Goal: Find specific page/section: Find specific page/section

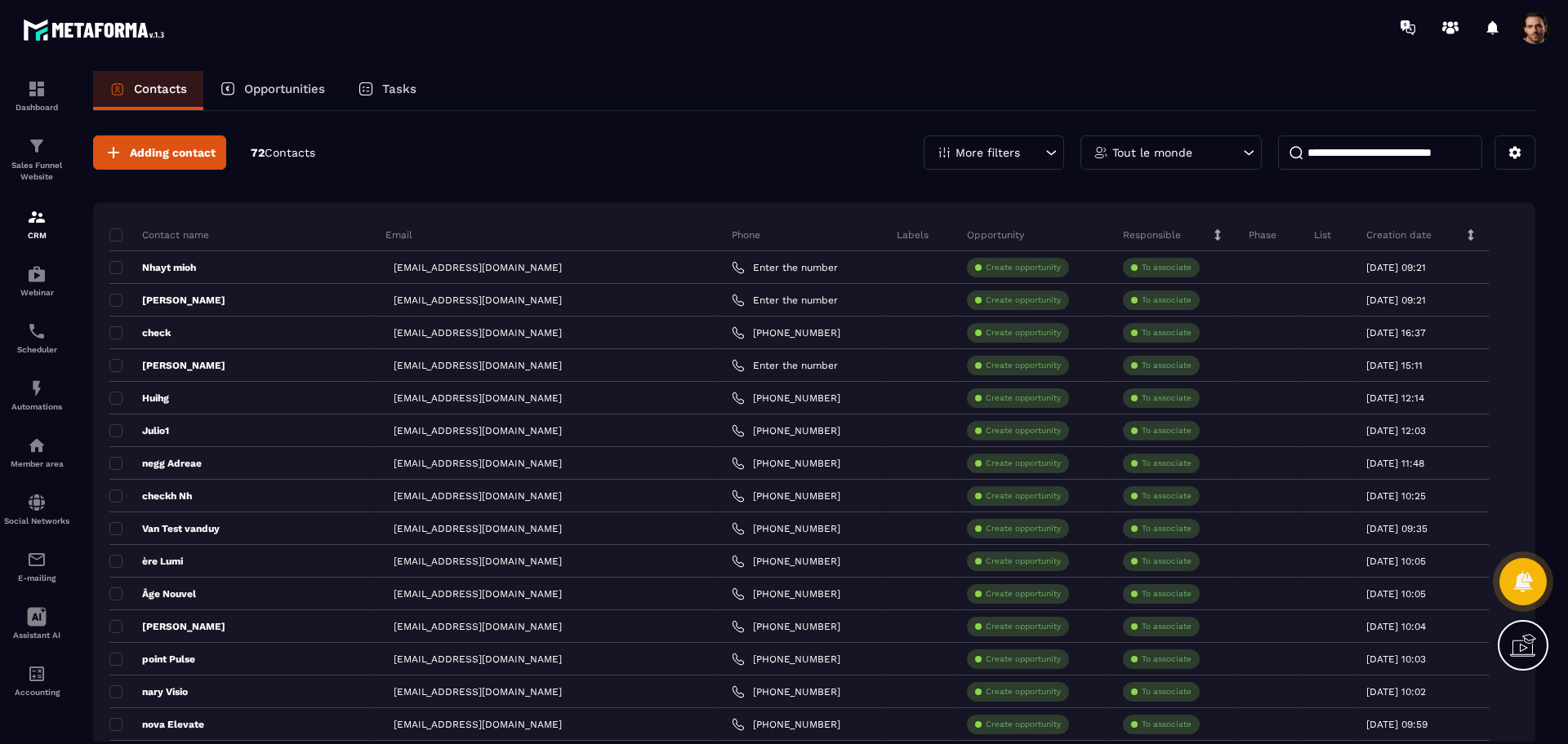
click at [985, 147] on p "More filters" at bounding box center [987, 152] width 64 height 12
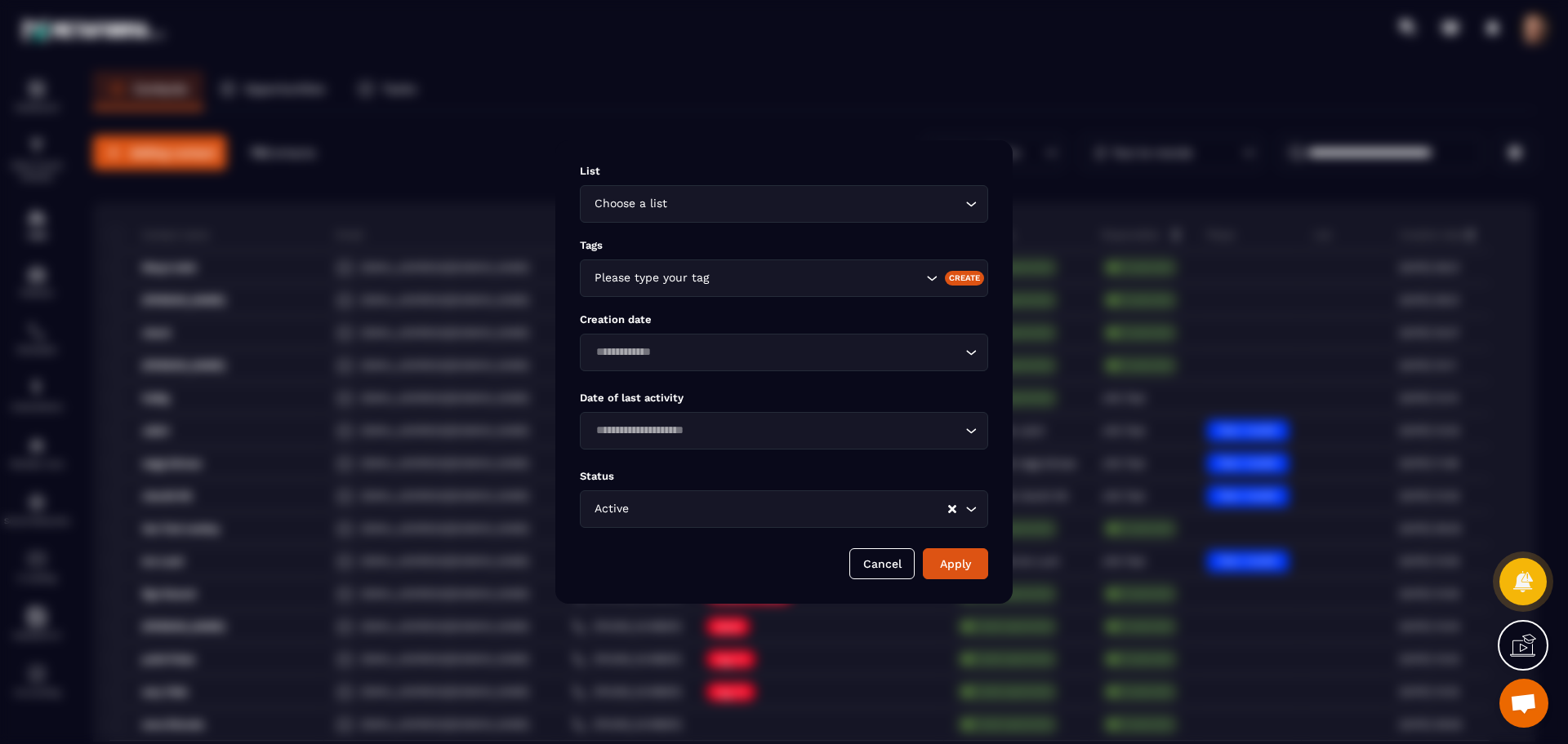
click at [668, 422] on input "Search for option" at bounding box center [775, 431] width 371 height 18
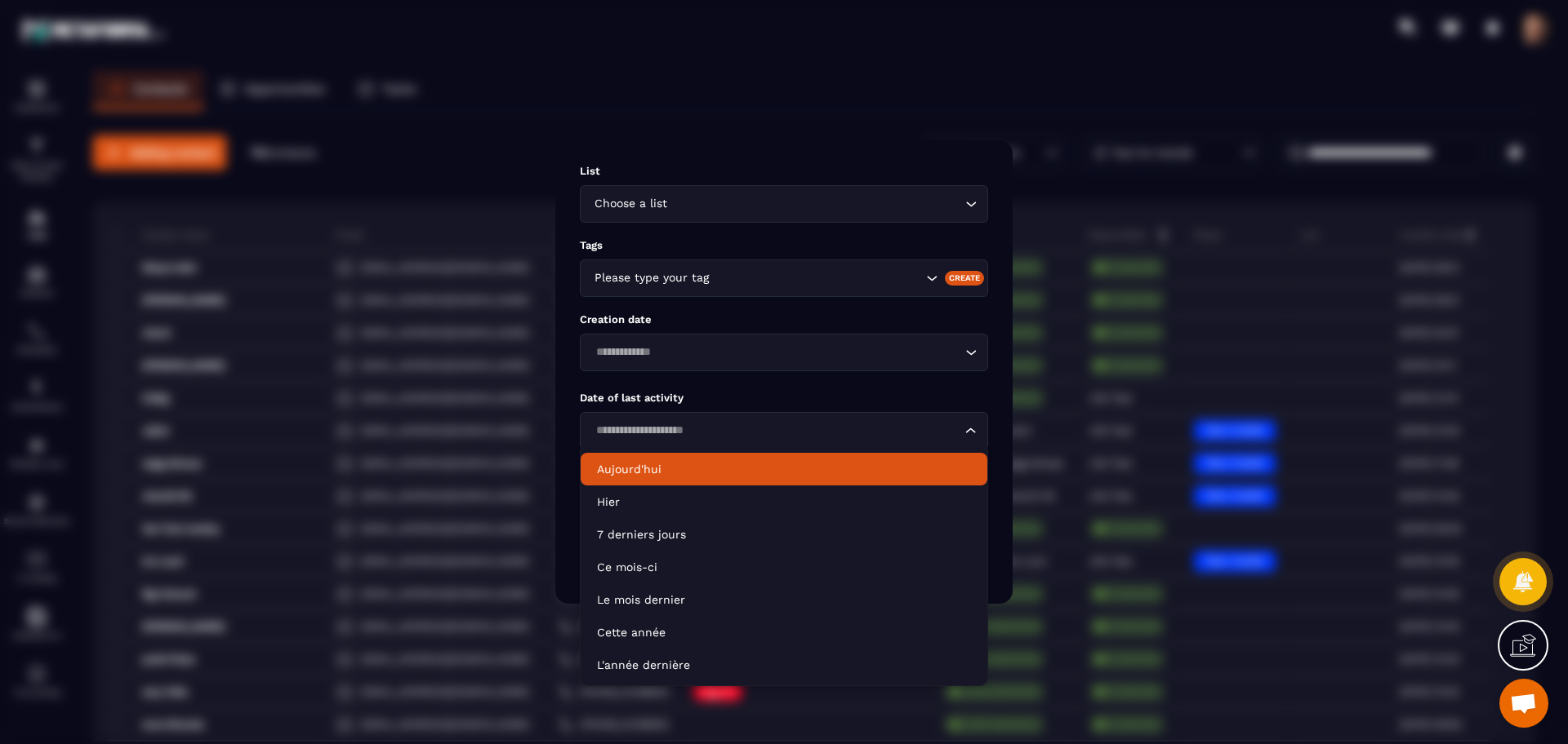
click at [675, 464] on p "Aujourd'hui" at bounding box center [784, 469] width 374 height 16
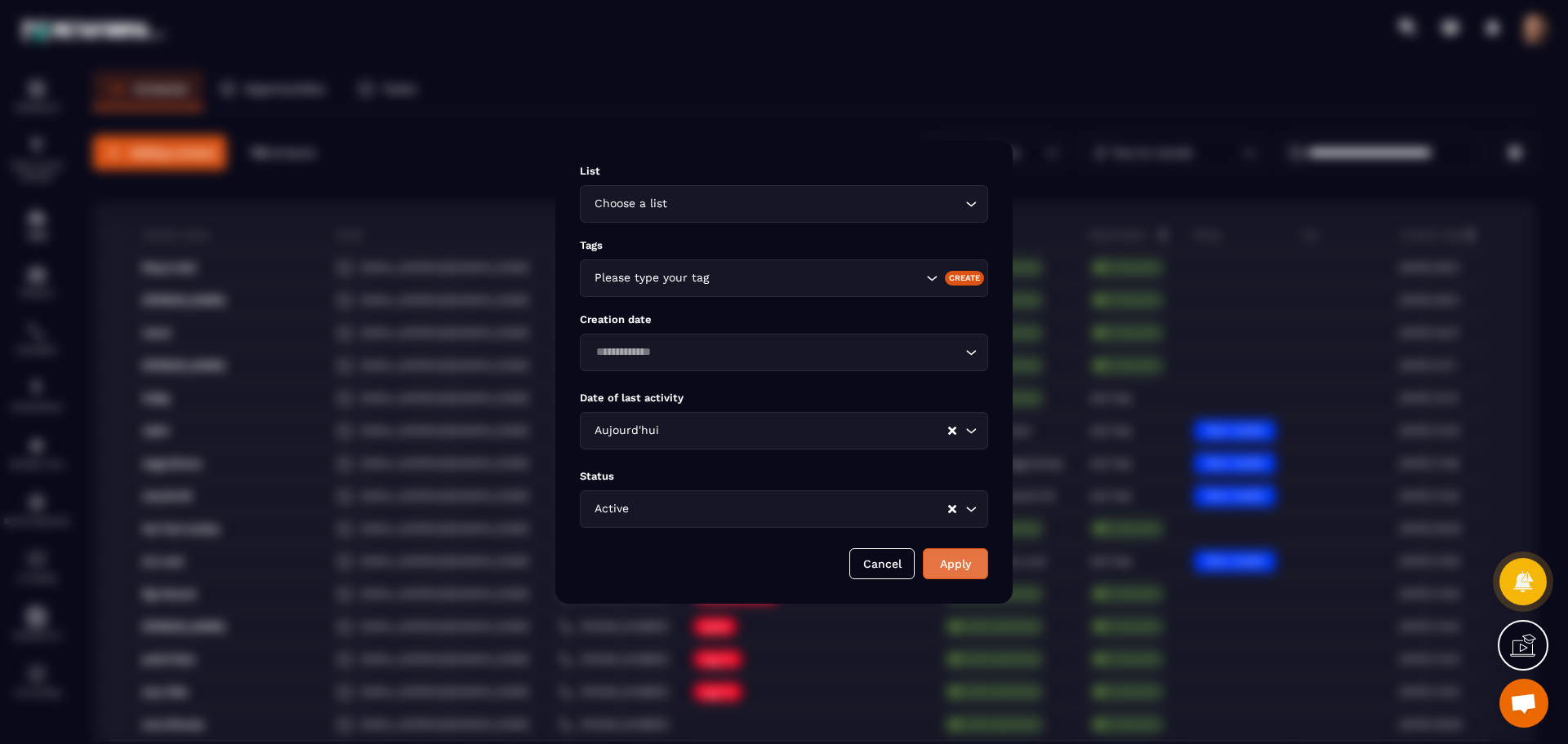
click at [966, 576] on button "Apply" at bounding box center [955, 563] width 65 height 31
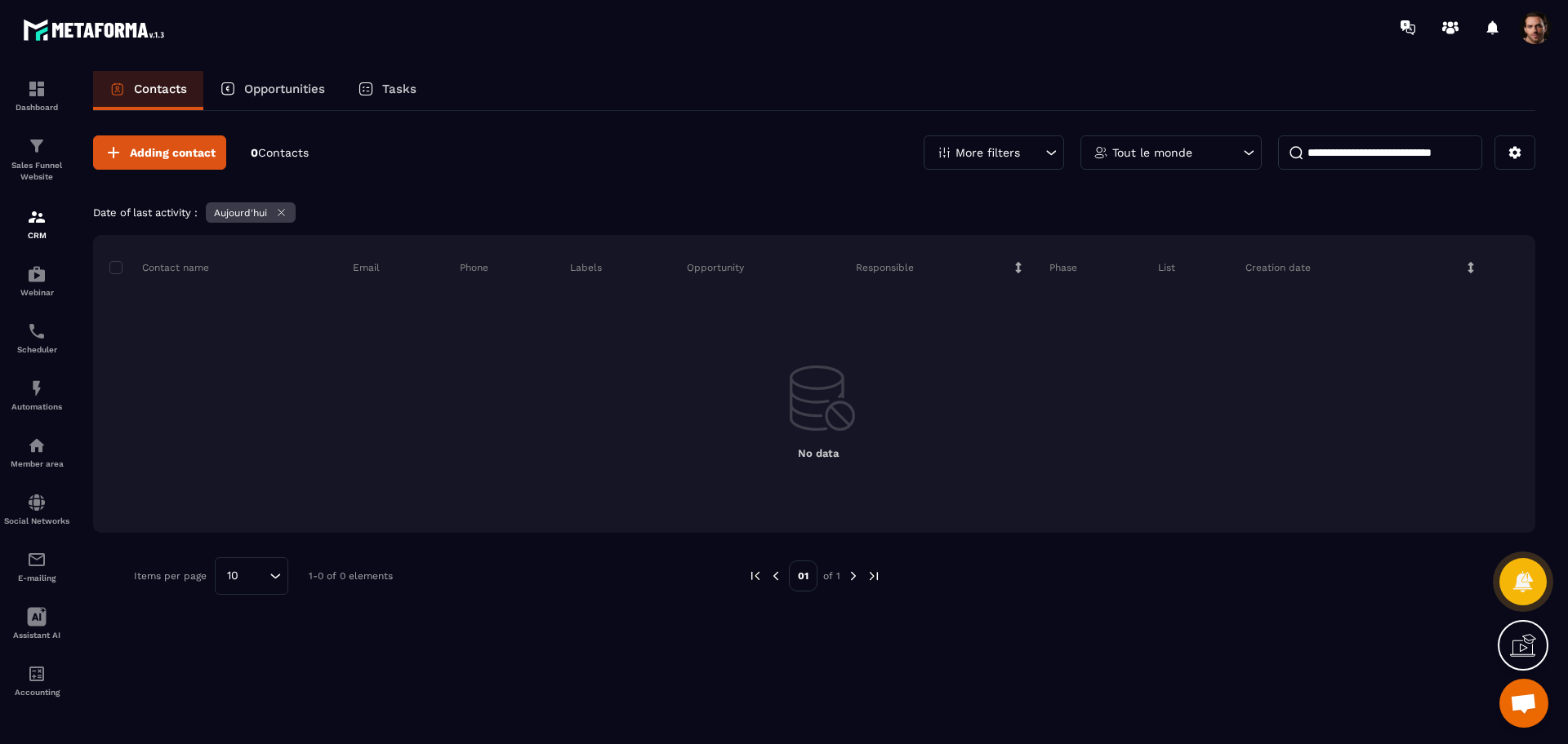
click at [281, 211] on icon at bounding box center [281, 213] width 12 height 12
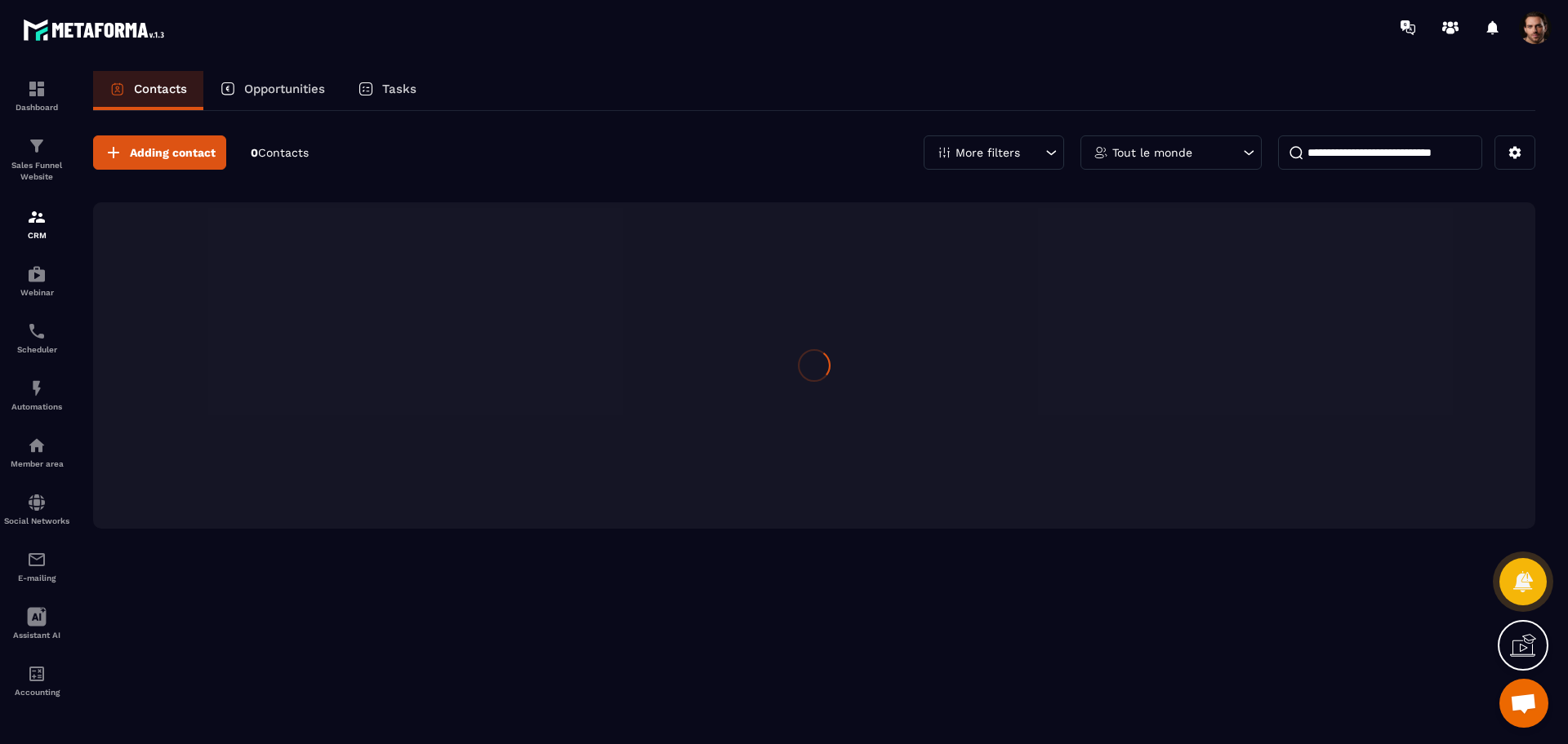
click at [1537, 30] on span at bounding box center [1534, 28] width 33 height 33
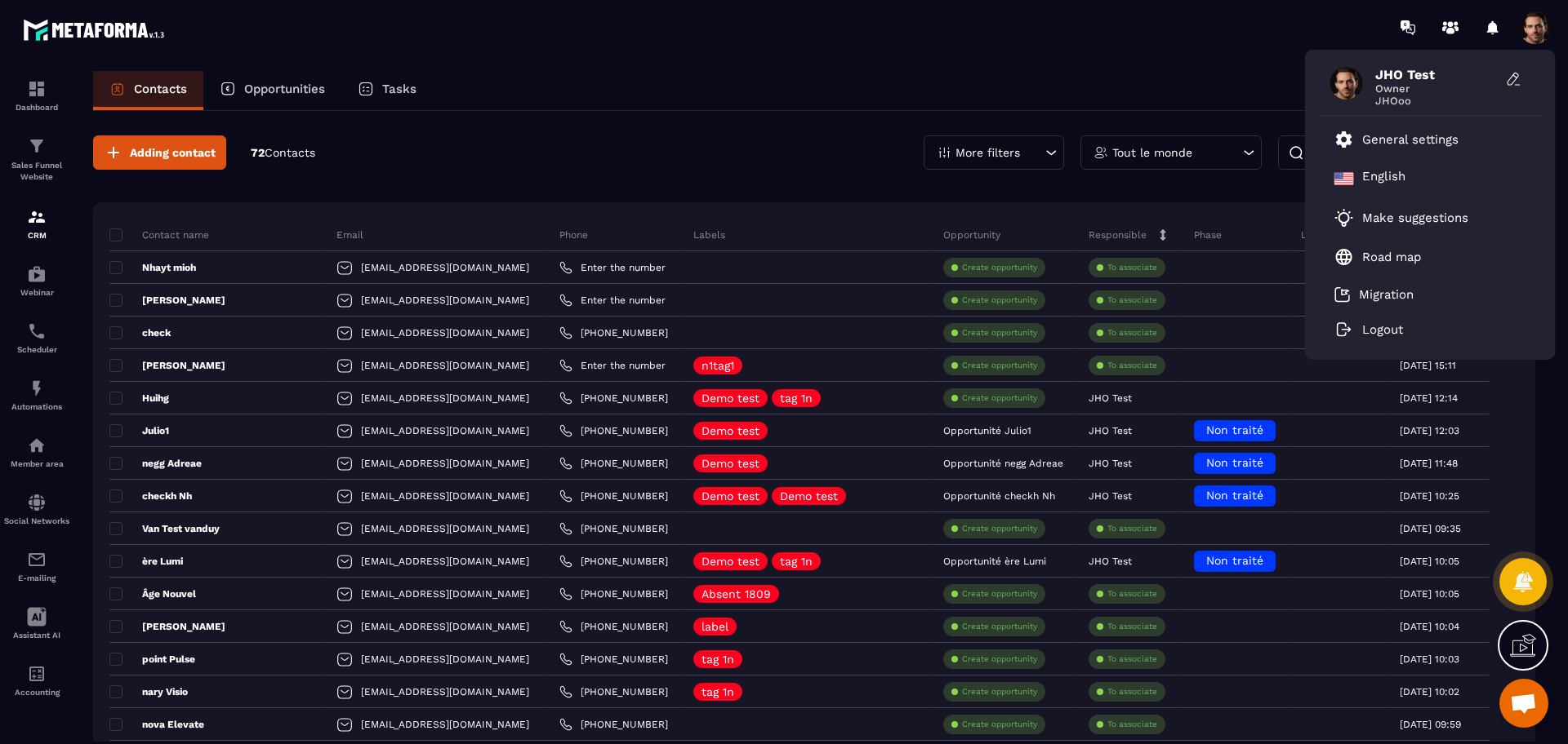
click at [856, 72] on div "Contacts Opportunities Tasks" at bounding box center [814, 91] width 1442 height 40
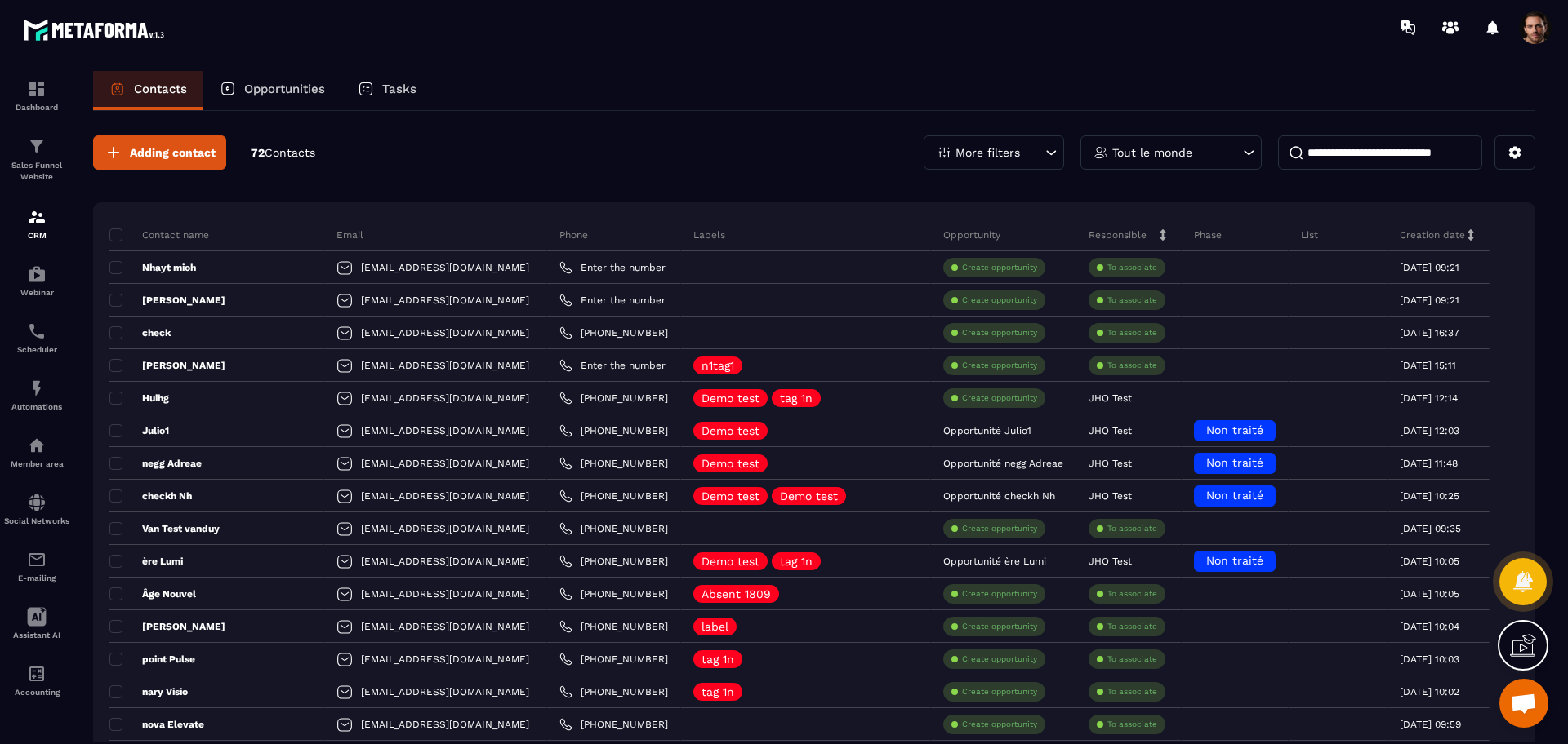
click at [1003, 146] on p "More filters" at bounding box center [987, 152] width 64 height 12
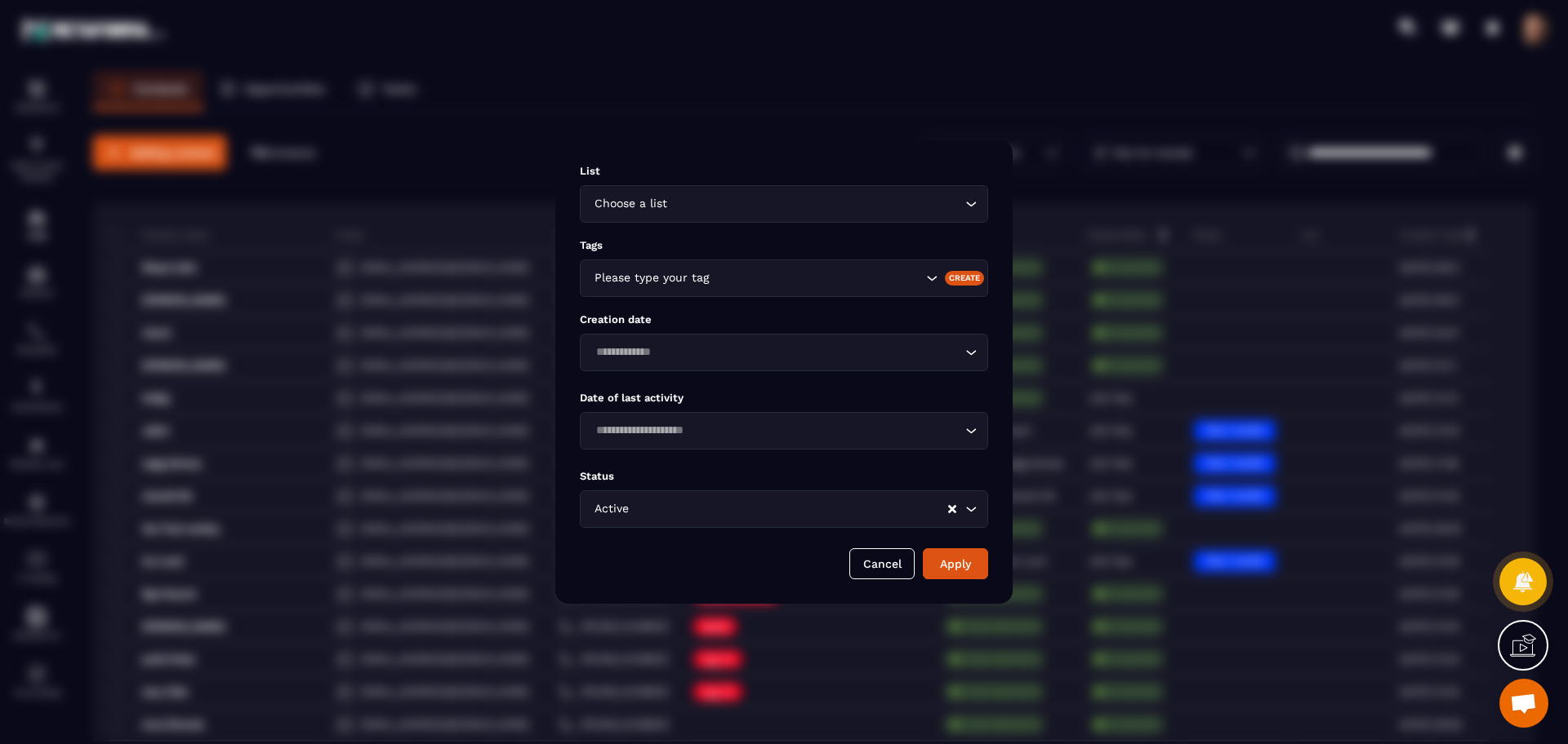
click at [751, 422] on input "Search for option" at bounding box center [775, 431] width 371 height 18
click at [1040, 505] on div "Modal window" at bounding box center [784, 372] width 1568 height 744
click at [874, 558] on button "Cancel" at bounding box center [882, 563] width 65 height 31
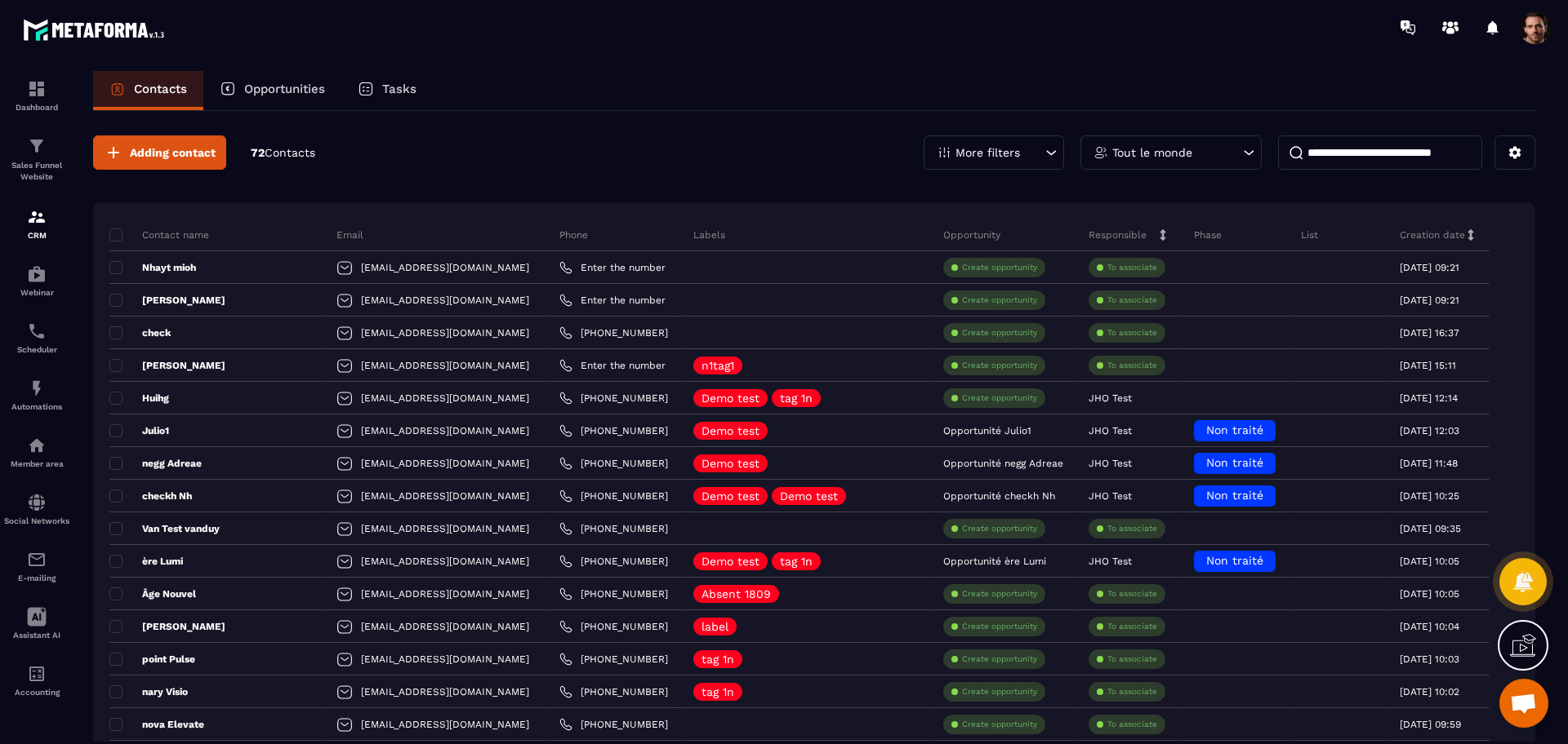
click at [1016, 151] on p "More filters" at bounding box center [987, 152] width 64 height 12
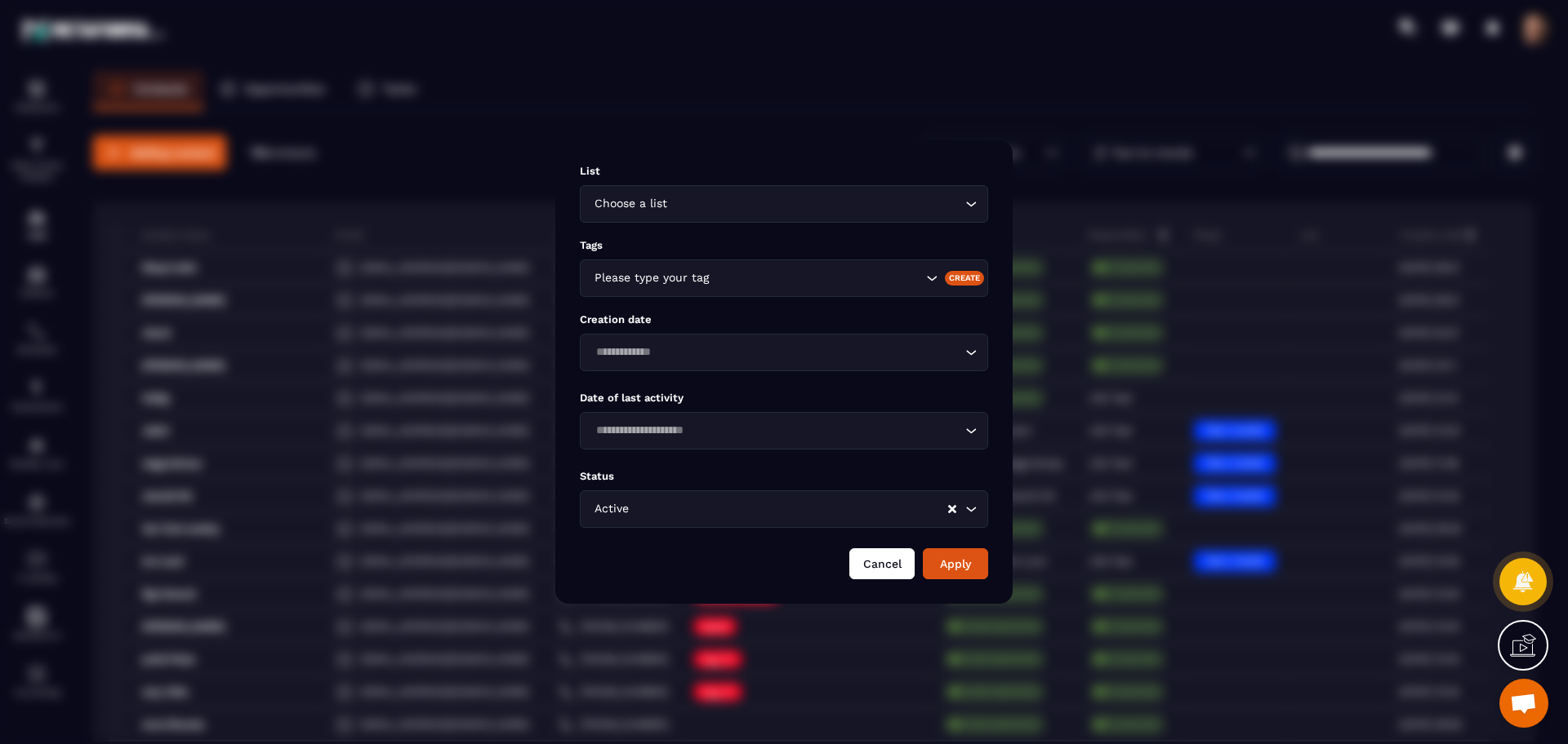
click at [870, 552] on button "Cancel" at bounding box center [882, 563] width 65 height 31
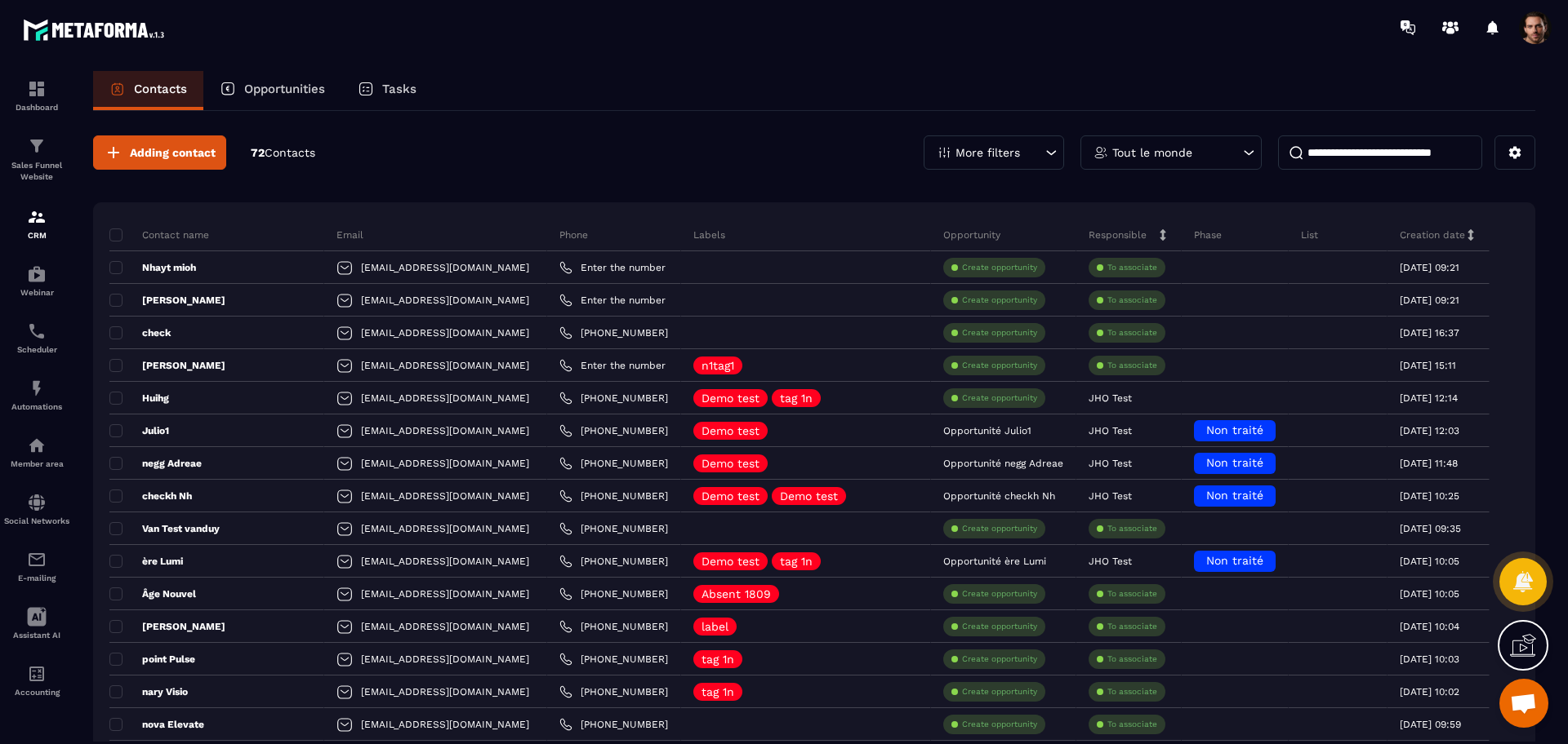
click at [120, 245] on div "Contact name" at bounding box center [217, 234] width 215 height 33
click at [115, 236] on span at bounding box center [116, 234] width 13 height 13
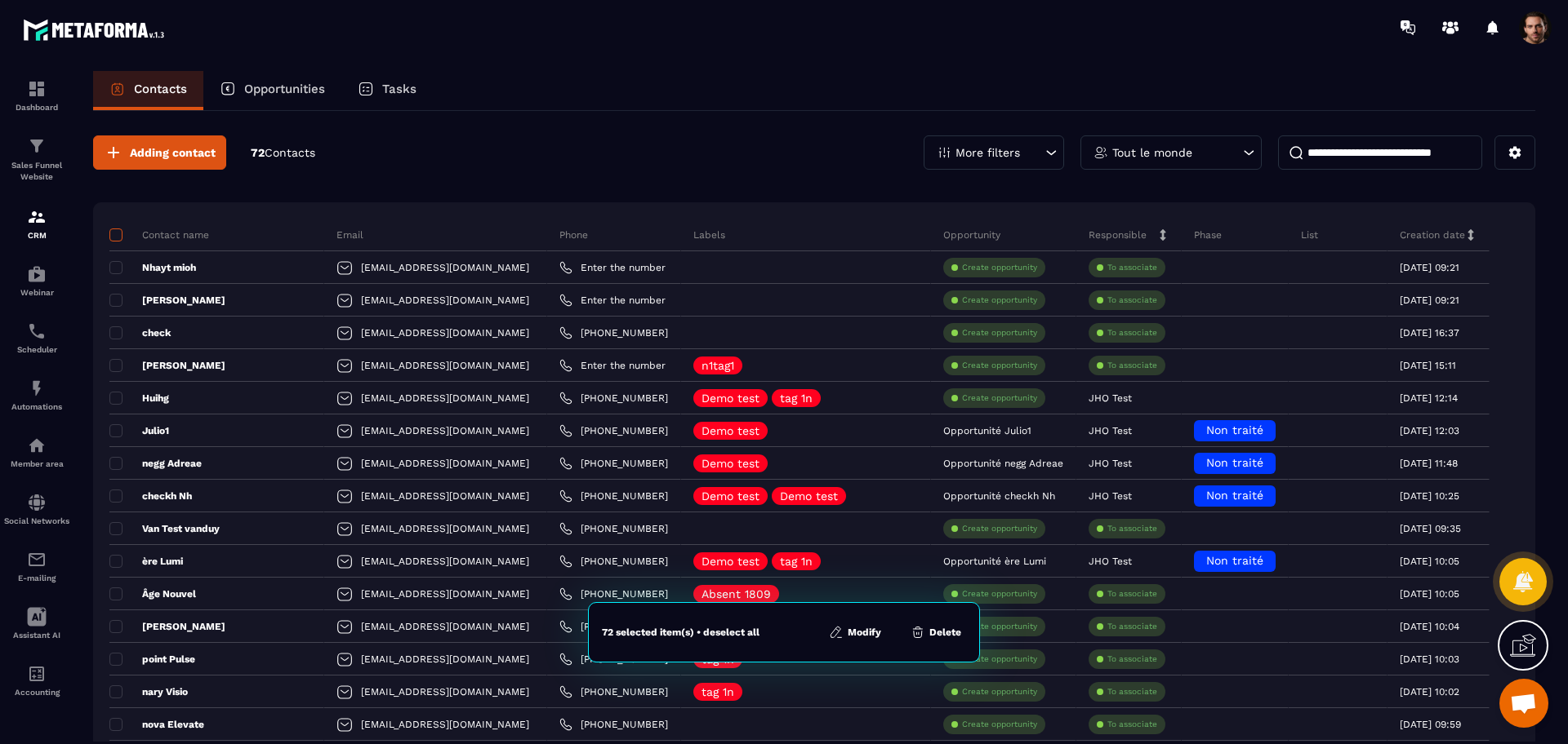
click at [113, 235] on span at bounding box center [116, 234] width 13 height 13
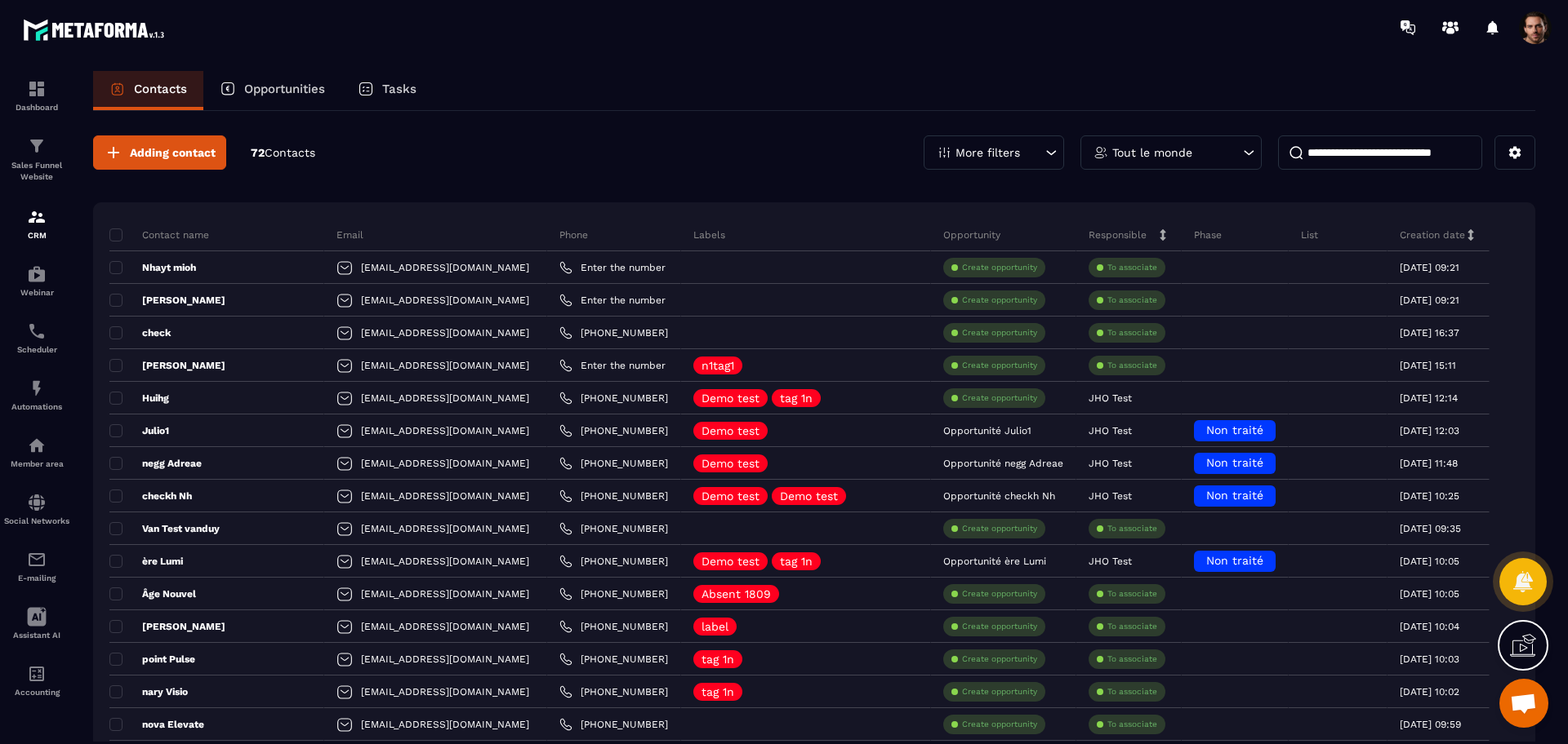
click at [975, 160] on div "More filters" at bounding box center [994, 152] width 141 height 35
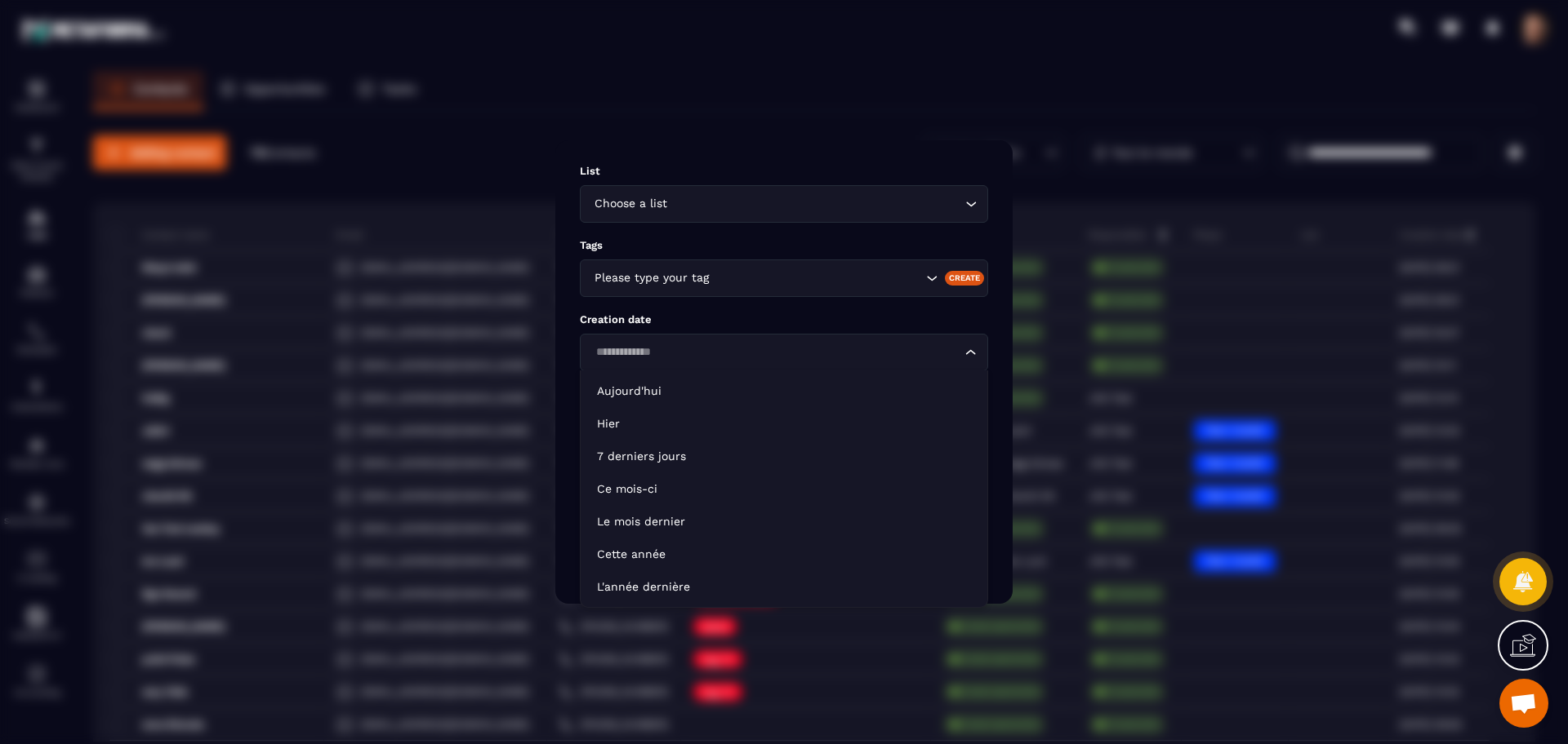
click at [849, 357] on input "Search for option" at bounding box center [775, 352] width 371 height 18
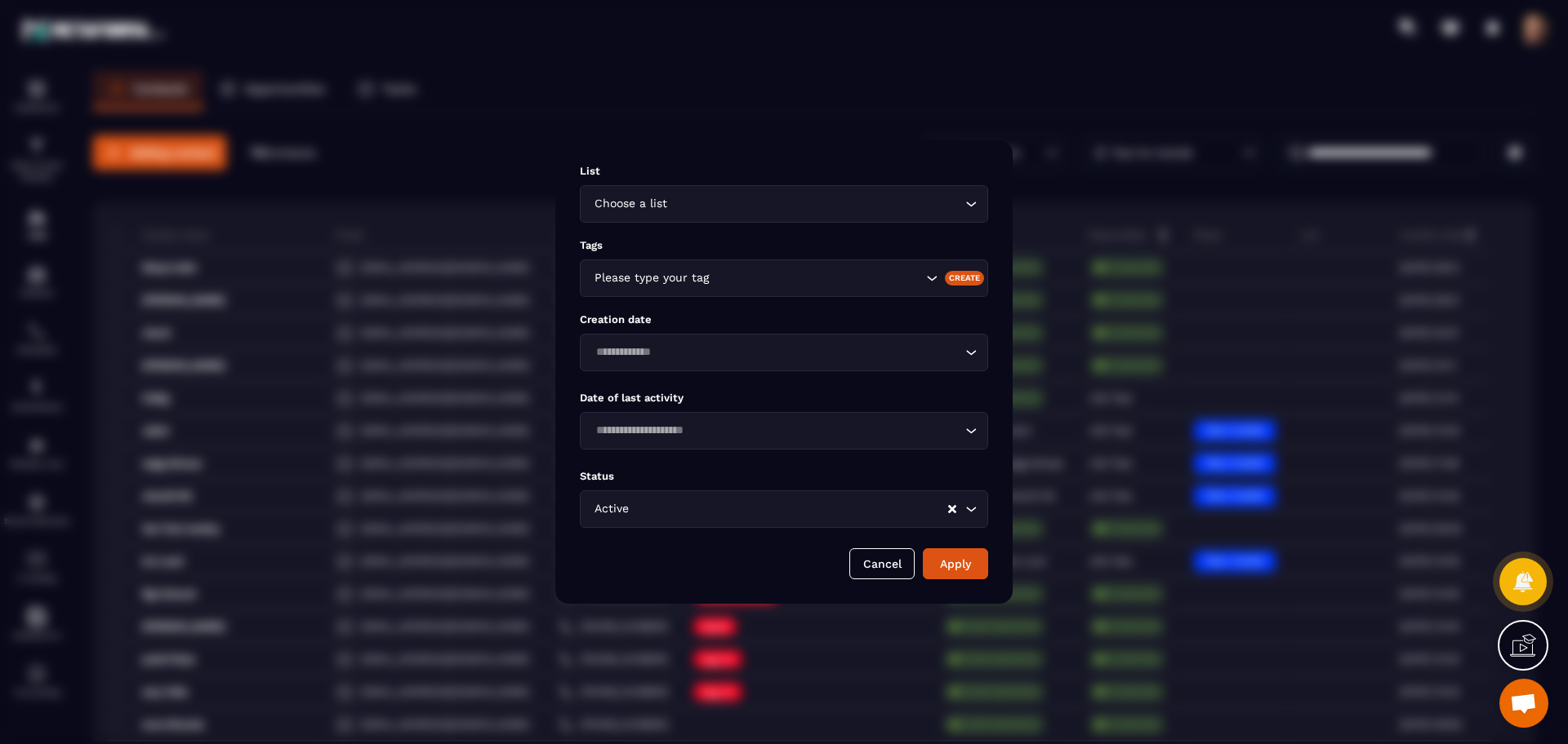
click at [828, 310] on div "List Choose a list Loading... Tags Please type your tag Create Creation date Lo…" at bounding box center [784, 372] width 457 height 464
click at [758, 432] on input "Search for option" at bounding box center [775, 431] width 371 height 18
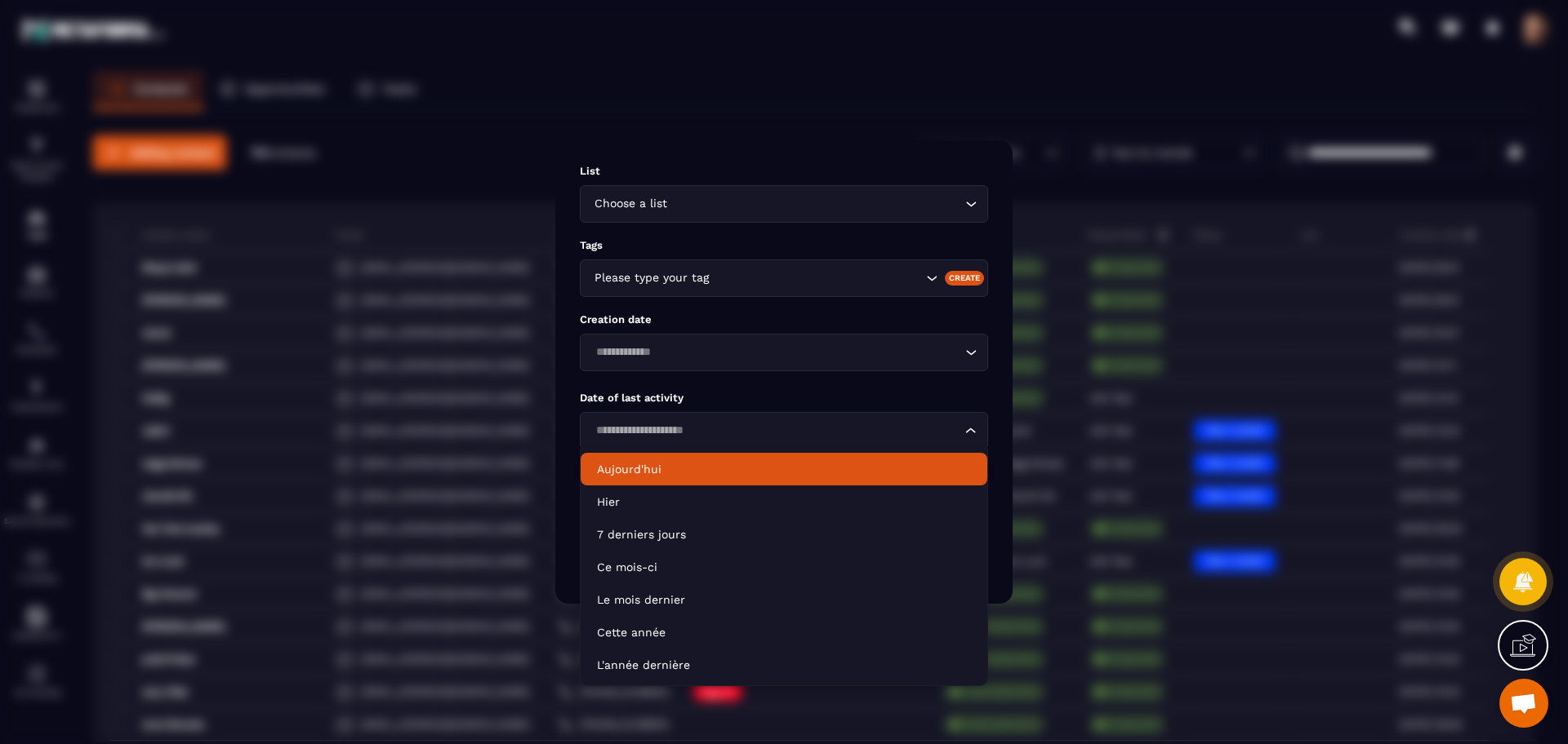
click at [735, 474] on p "Aujourd'hui" at bounding box center [784, 469] width 374 height 16
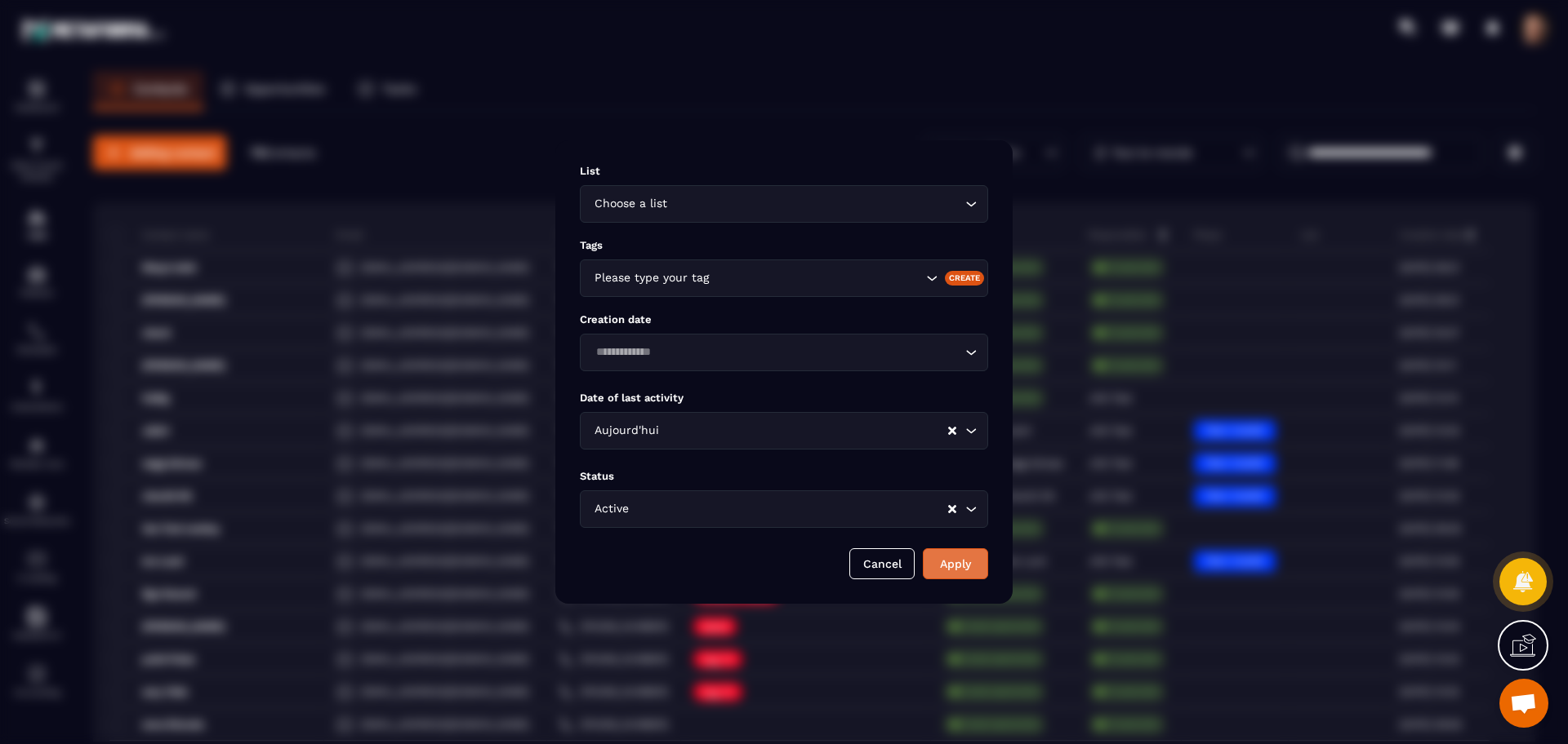
click at [963, 569] on button "Apply" at bounding box center [955, 563] width 65 height 31
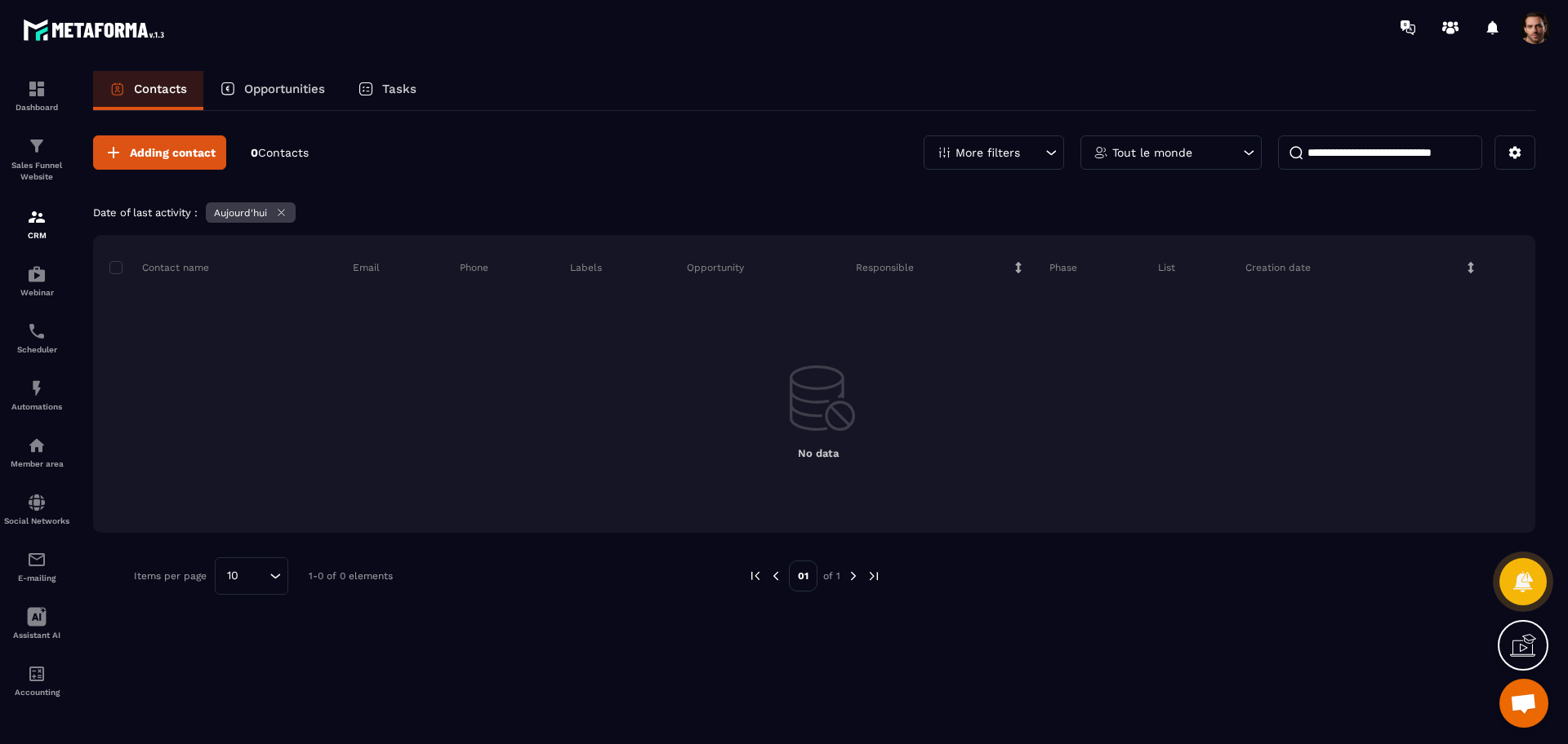
click at [280, 216] on icon at bounding box center [281, 213] width 12 height 12
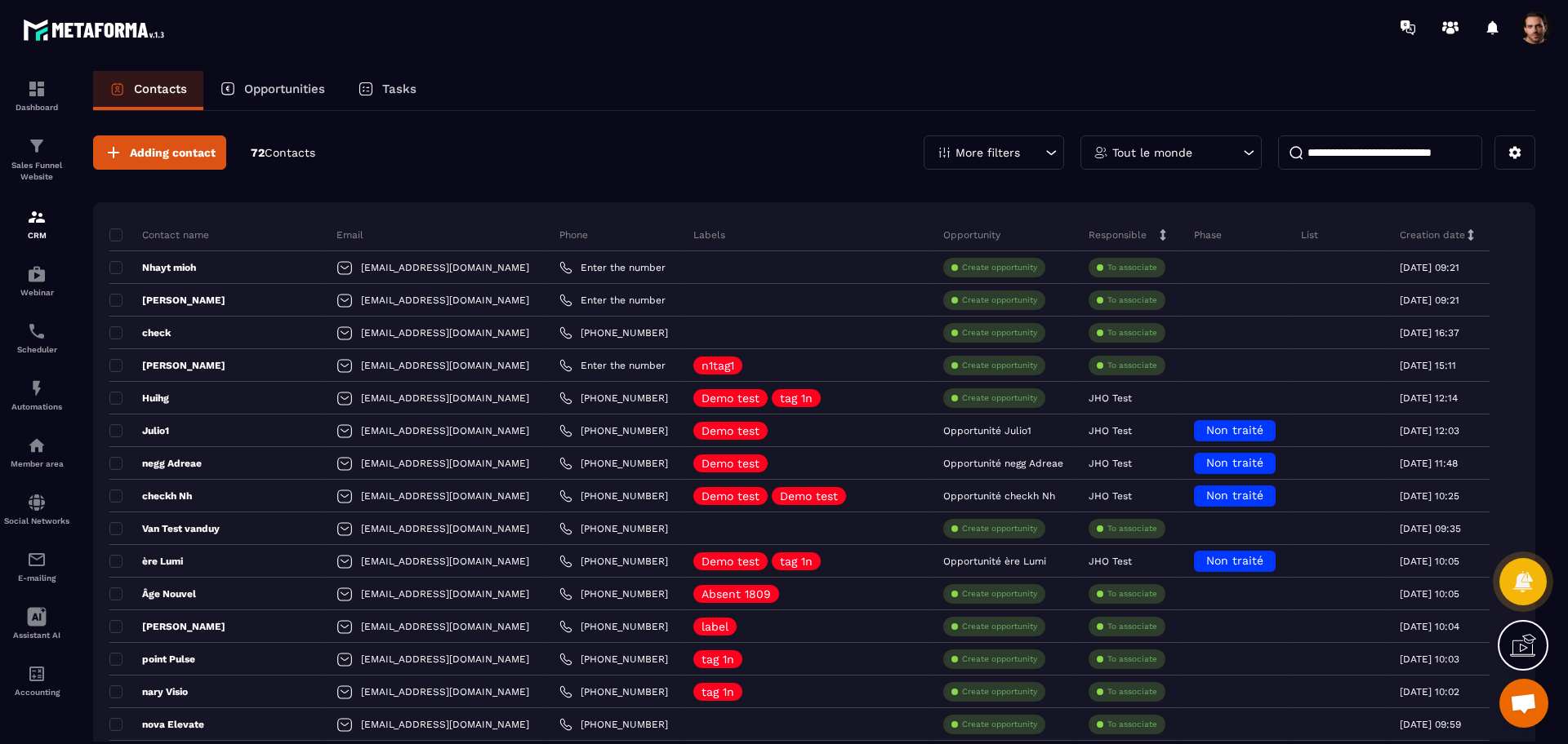
click at [994, 149] on p "More filters" at bounding box center [987, 152] width 64 height 12
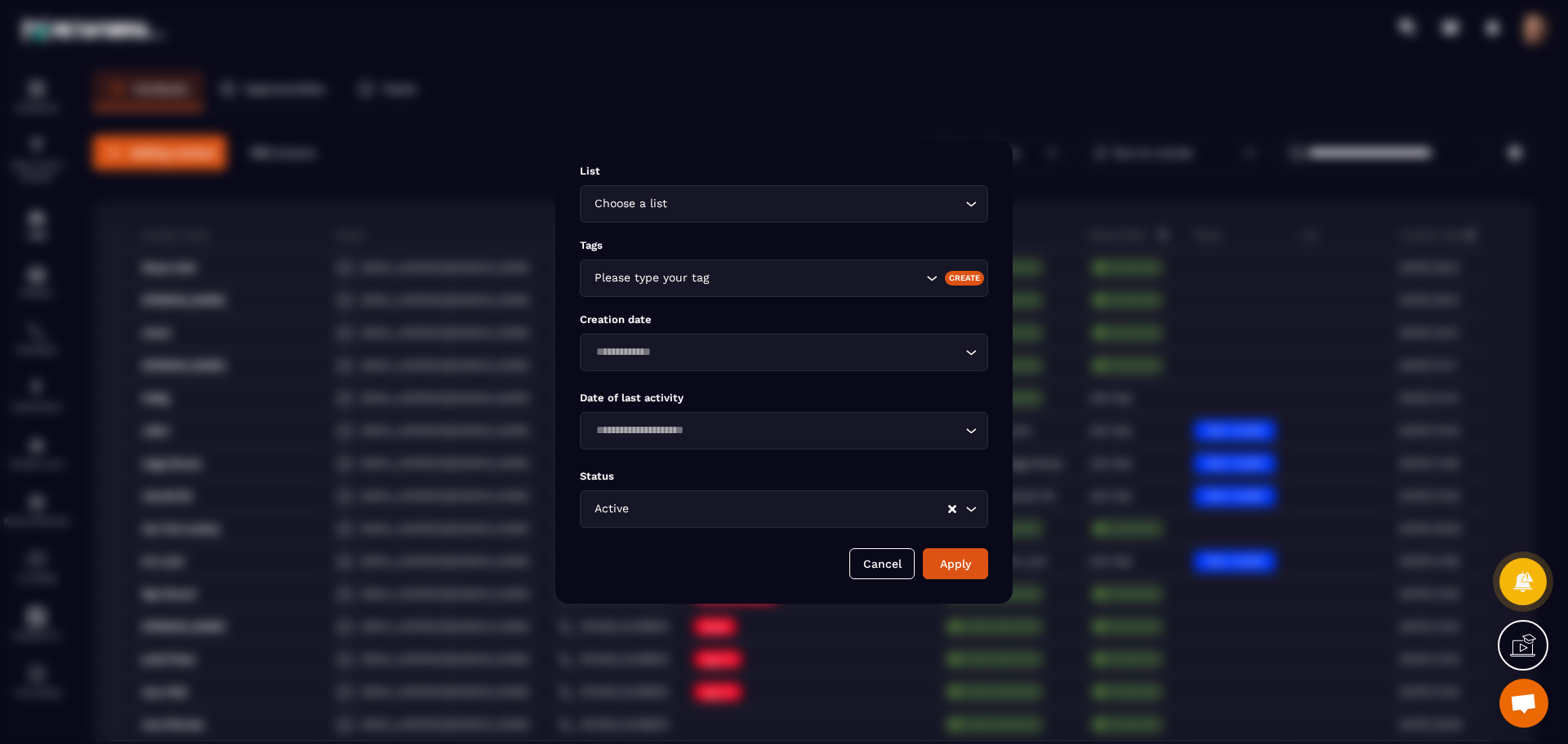
click at [666, 426] on input "Search for option" at bounding box center [775, 431] width 371 height 18
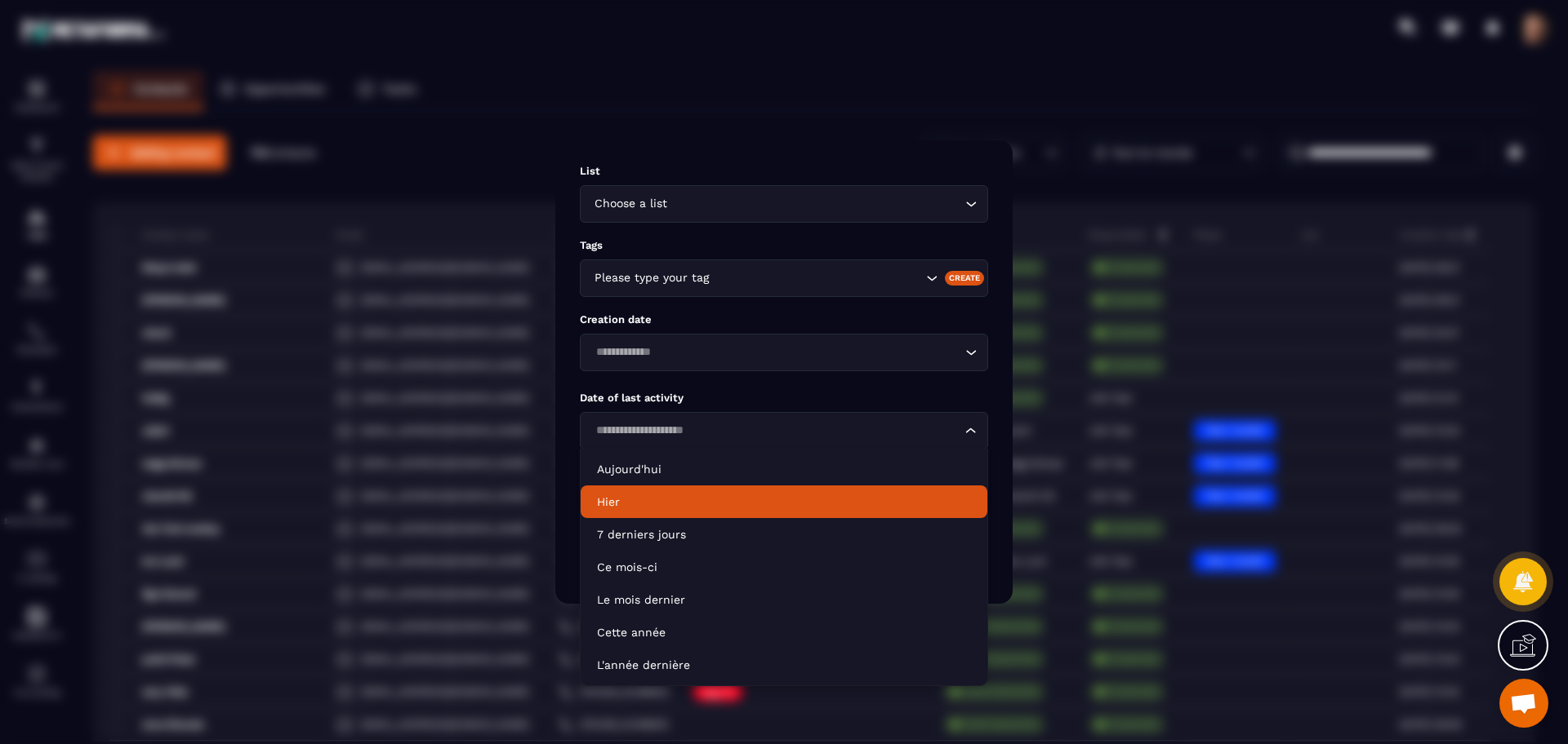
click at [655, 501] on p "Hier" at bounding box center [784, 502] width 374 height 16
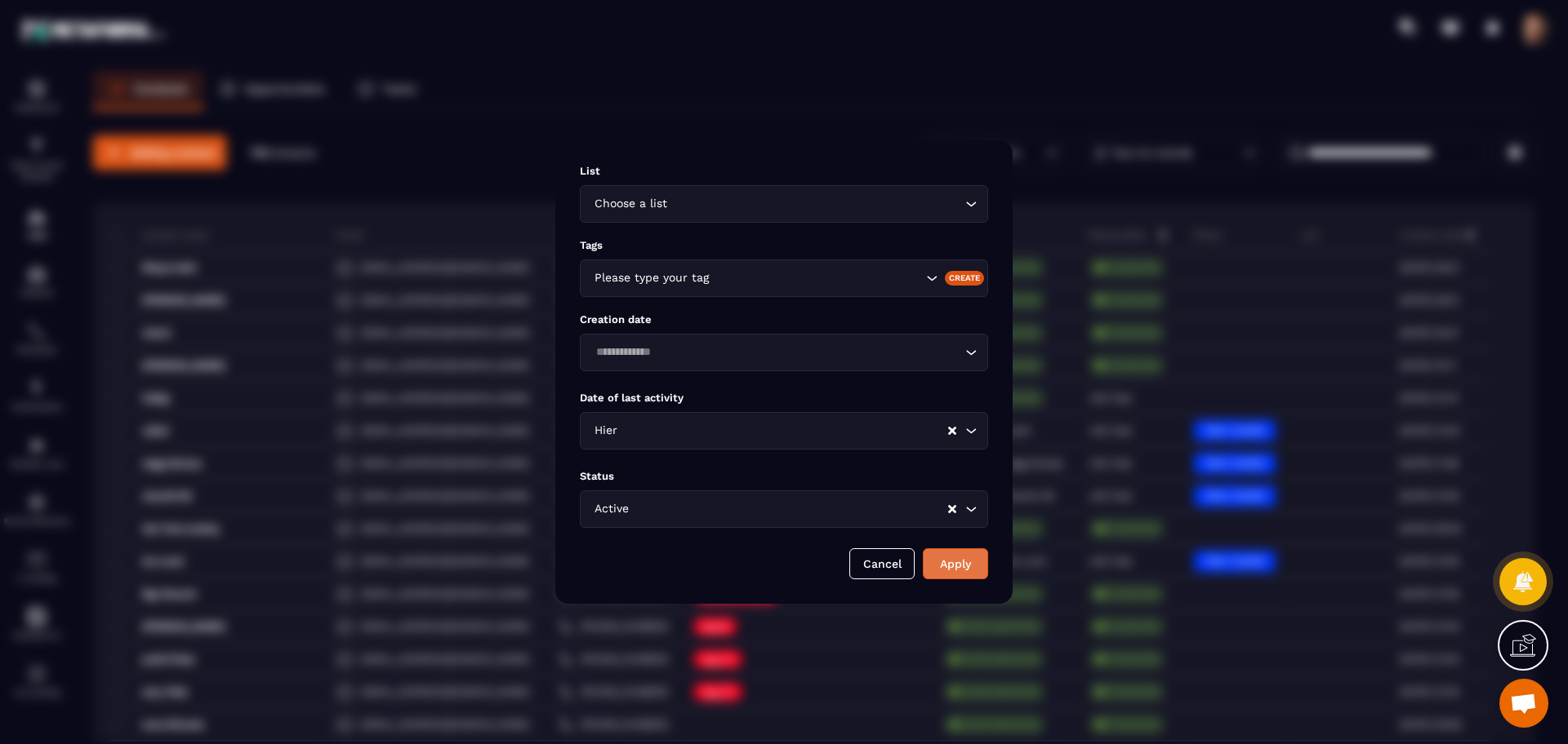
click at [955, 568] on button "Apply" at bounding box center [955, 563] width 65 height 31
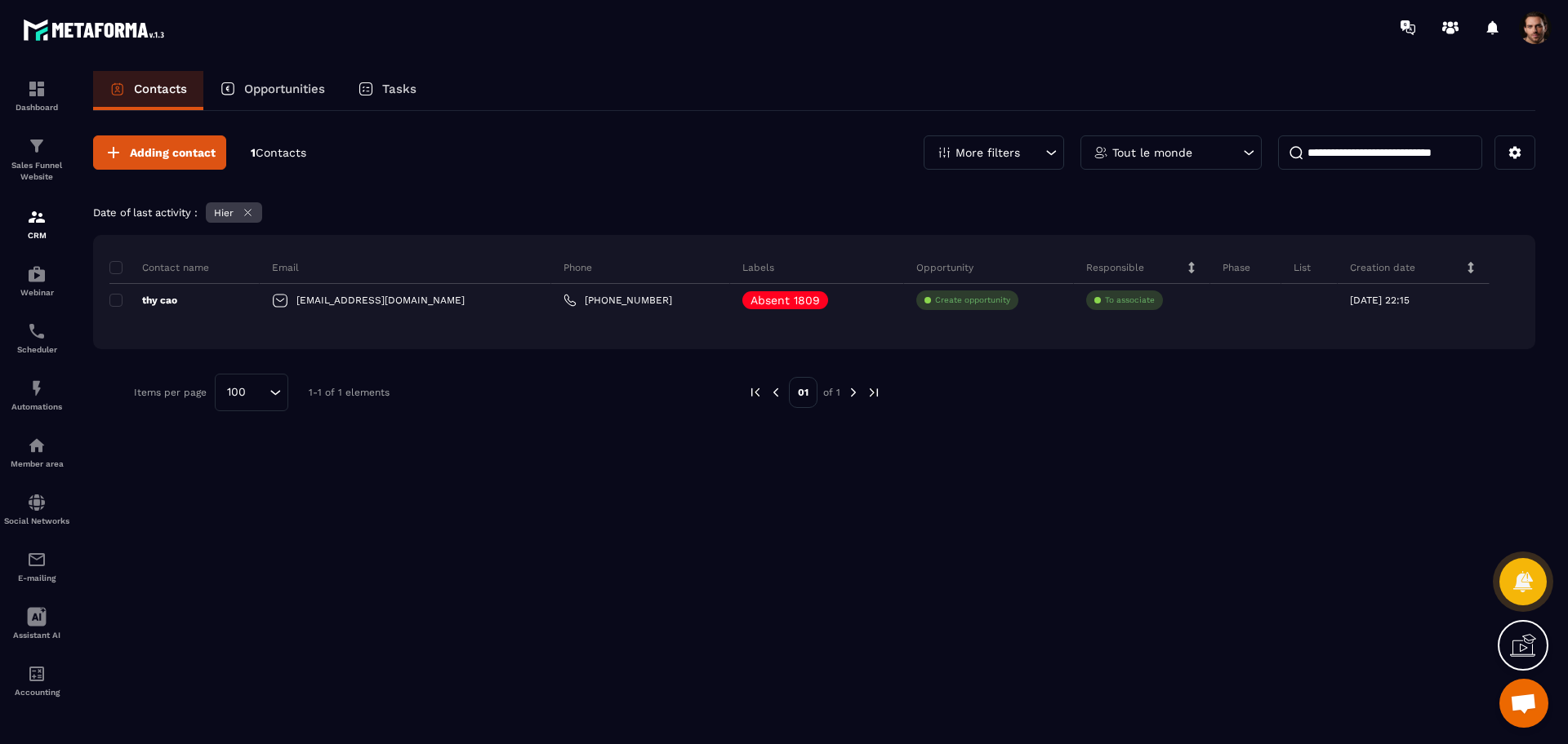
click at [245, 215] on icon at bounding box center [247, 213] width 12 height 12
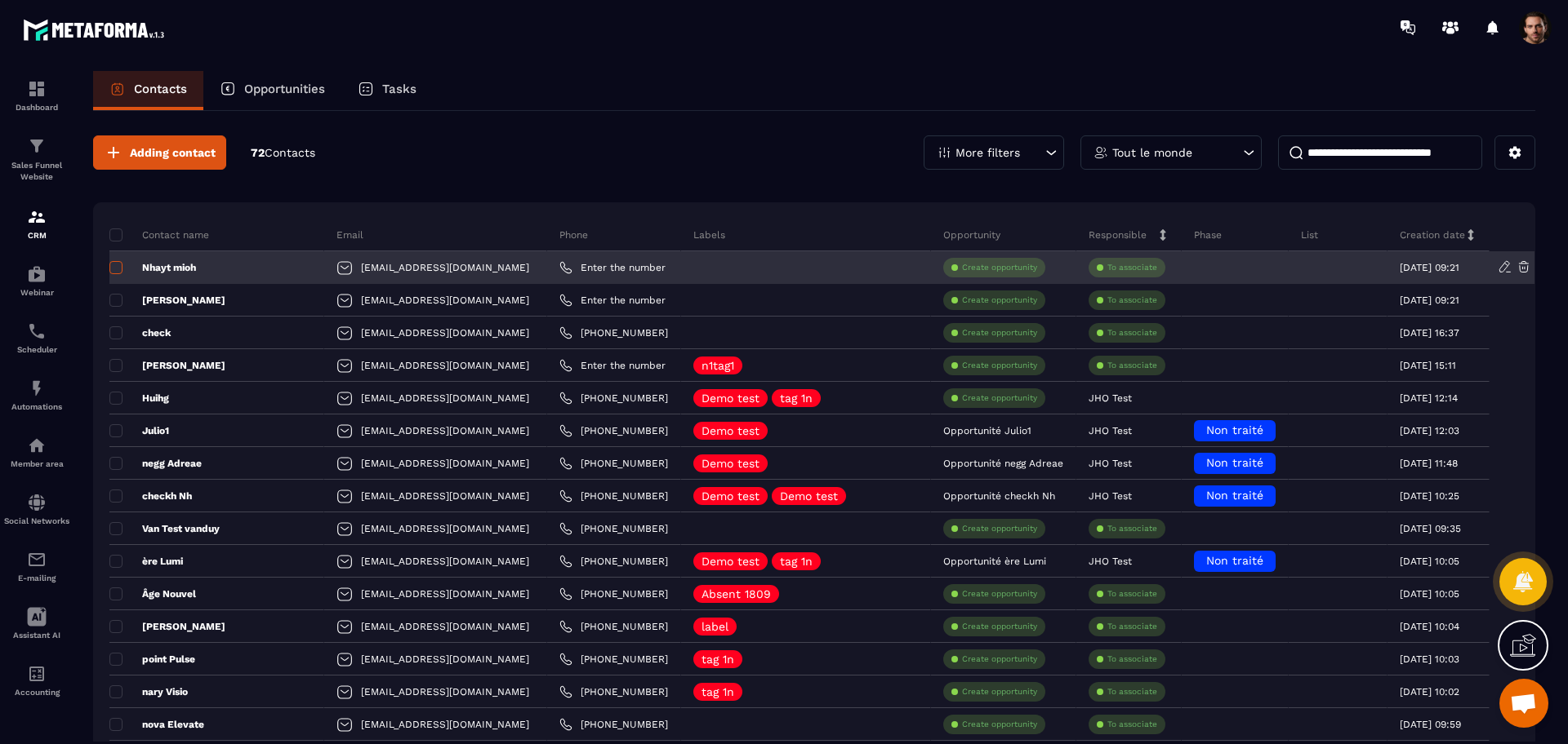
click at [113, 263] on span at bounding box center [116, 267] width 13 height 13
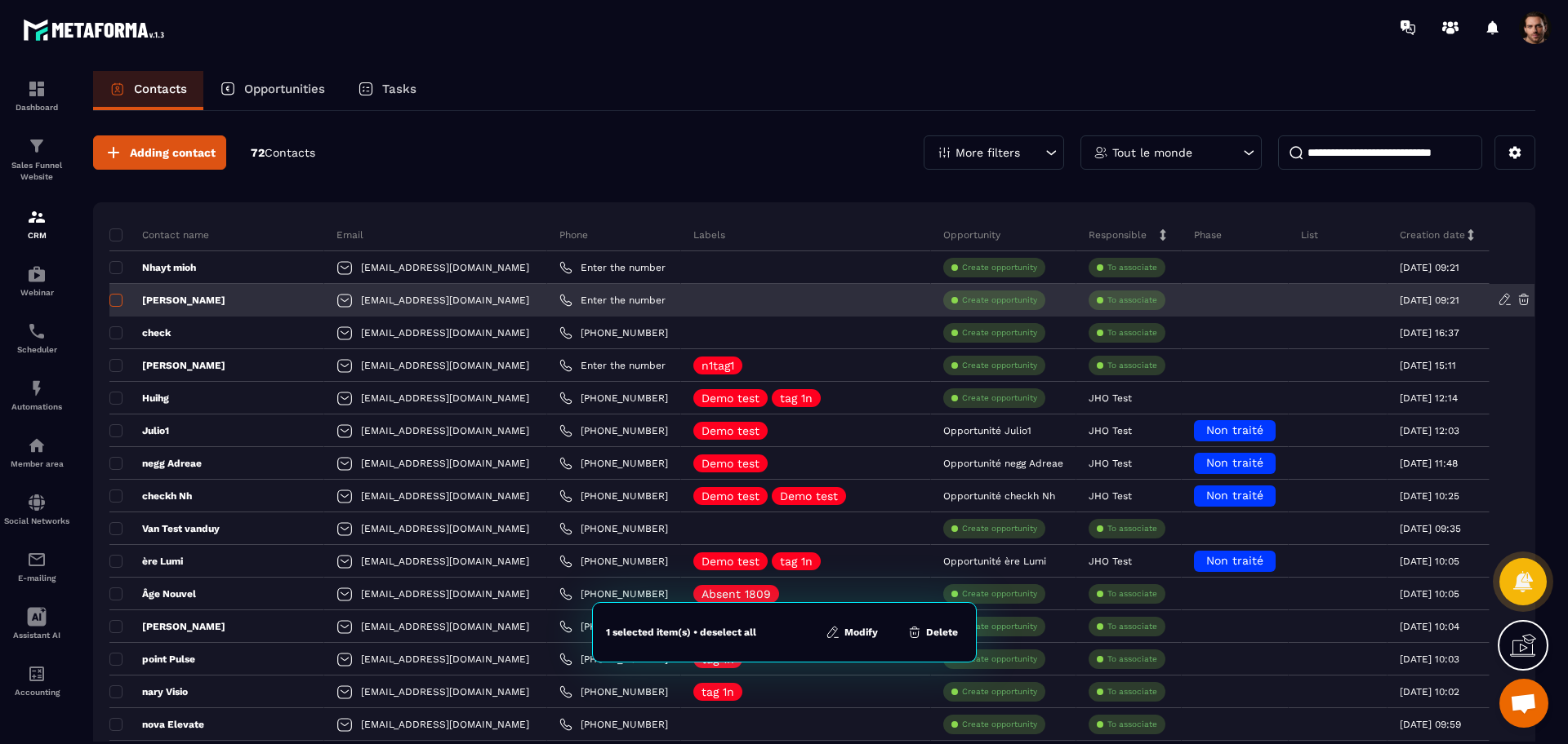
click at [115, 301] on span at bounding box center [116, 300] width 13 height 13
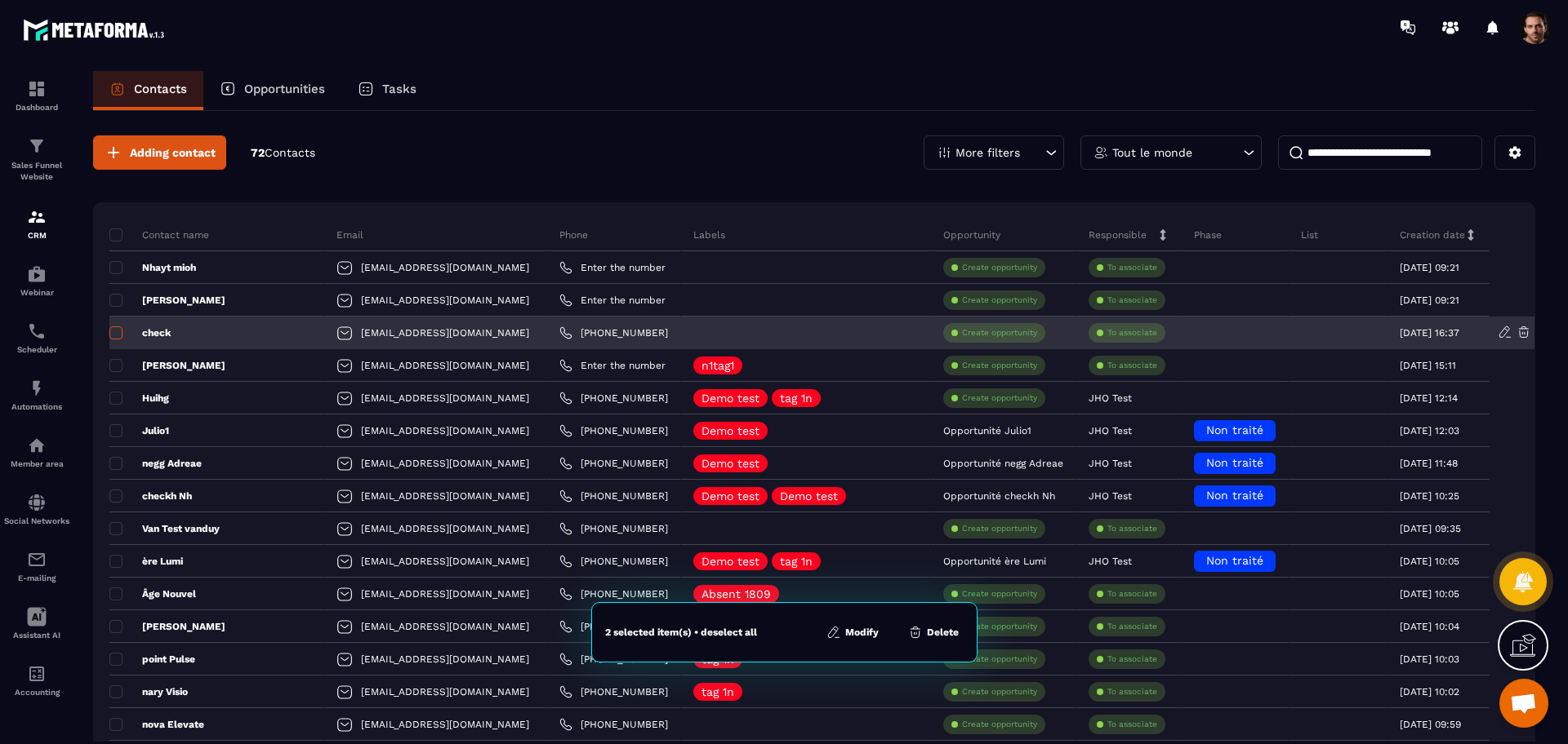
click at [111, 333] on span at bounding box center [116, 332] width 13 height 13
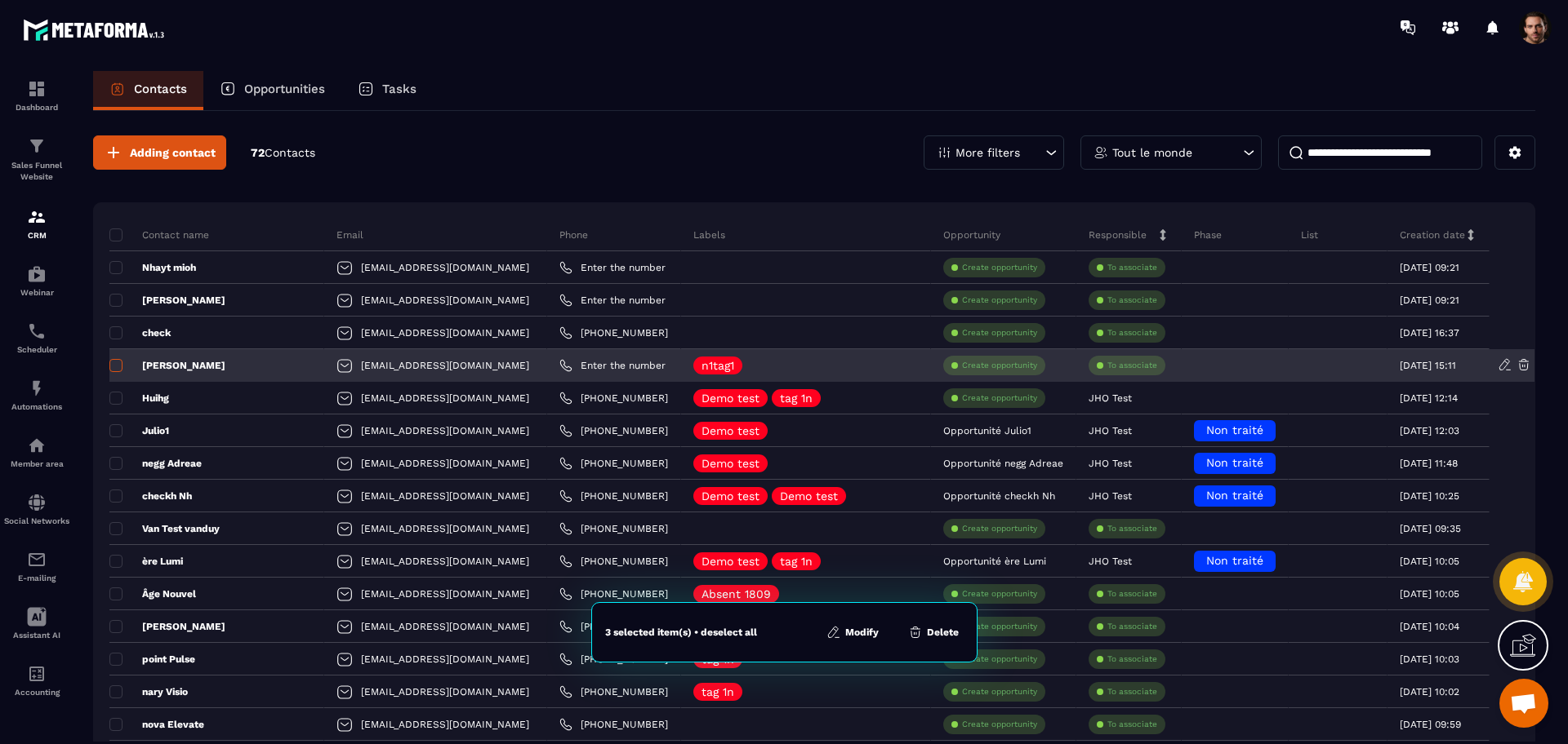
click at [115, 366] on span at bounding box center [116, 365] width 13 height 13
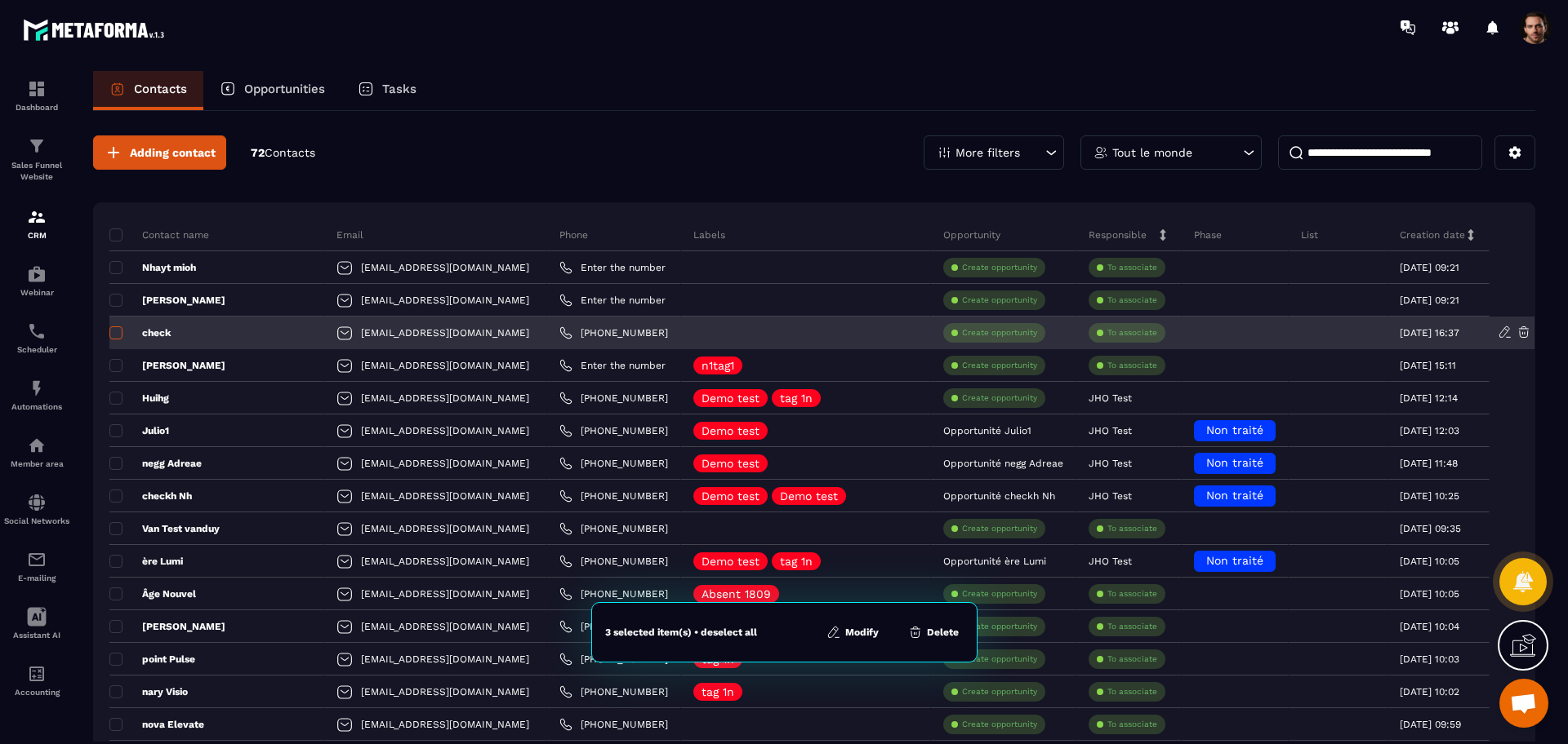
click at [113, 328] on span at bounding box center [116, 332] width 13 height 13
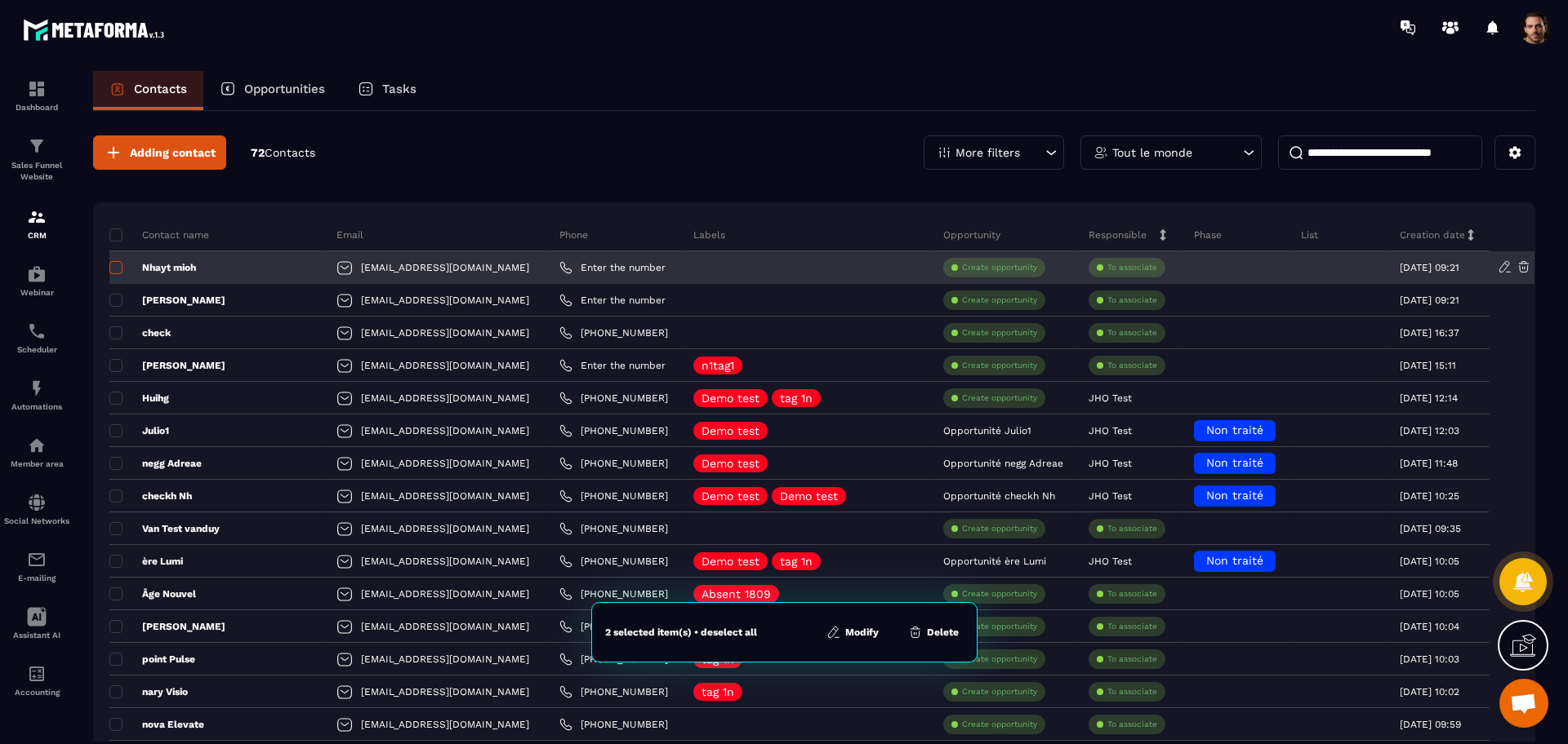
click at [115, 270] on span at bounding box center [116, 267] width 13 height 13
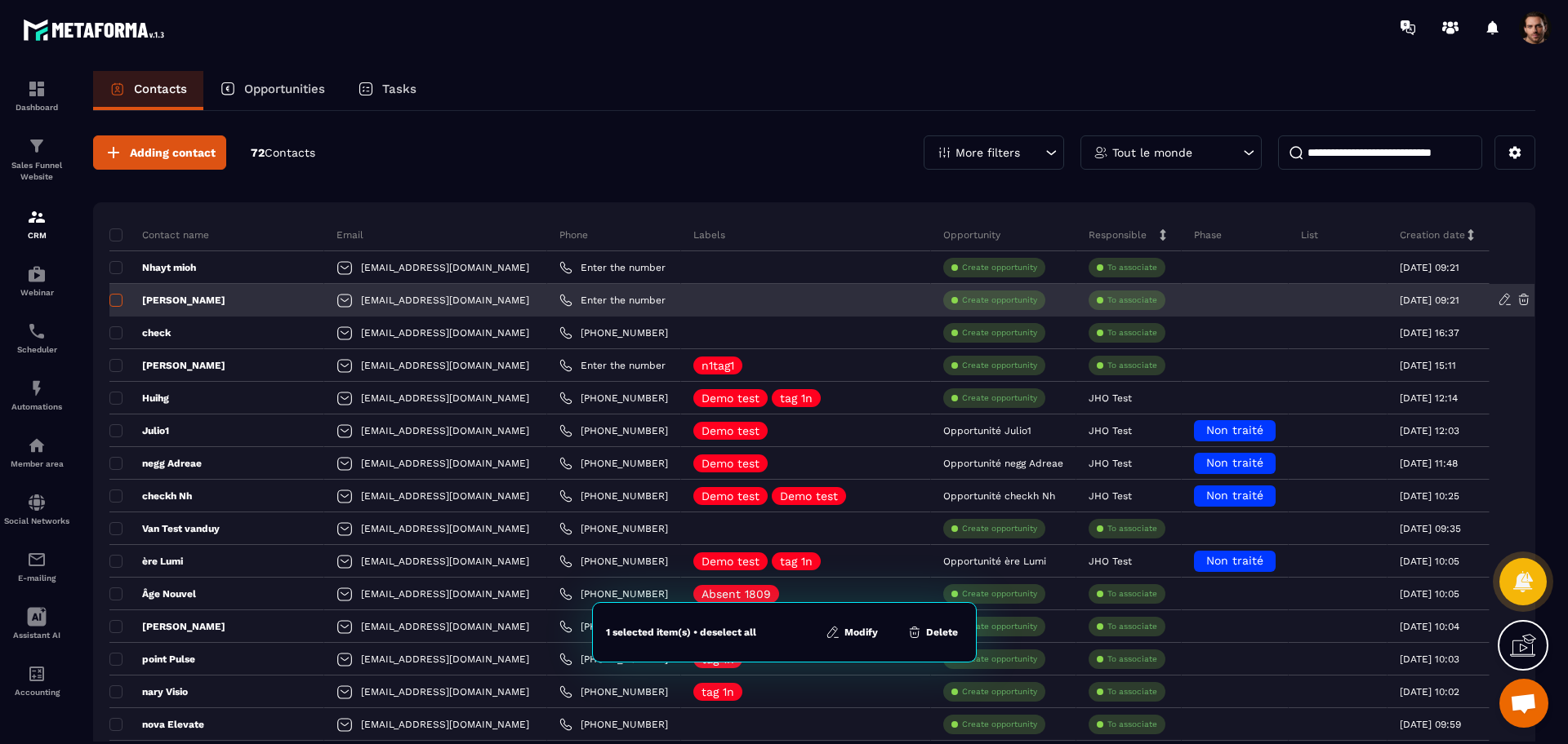
click at [110, 302] on span at bounding box center [116, 300] width 13 height 13
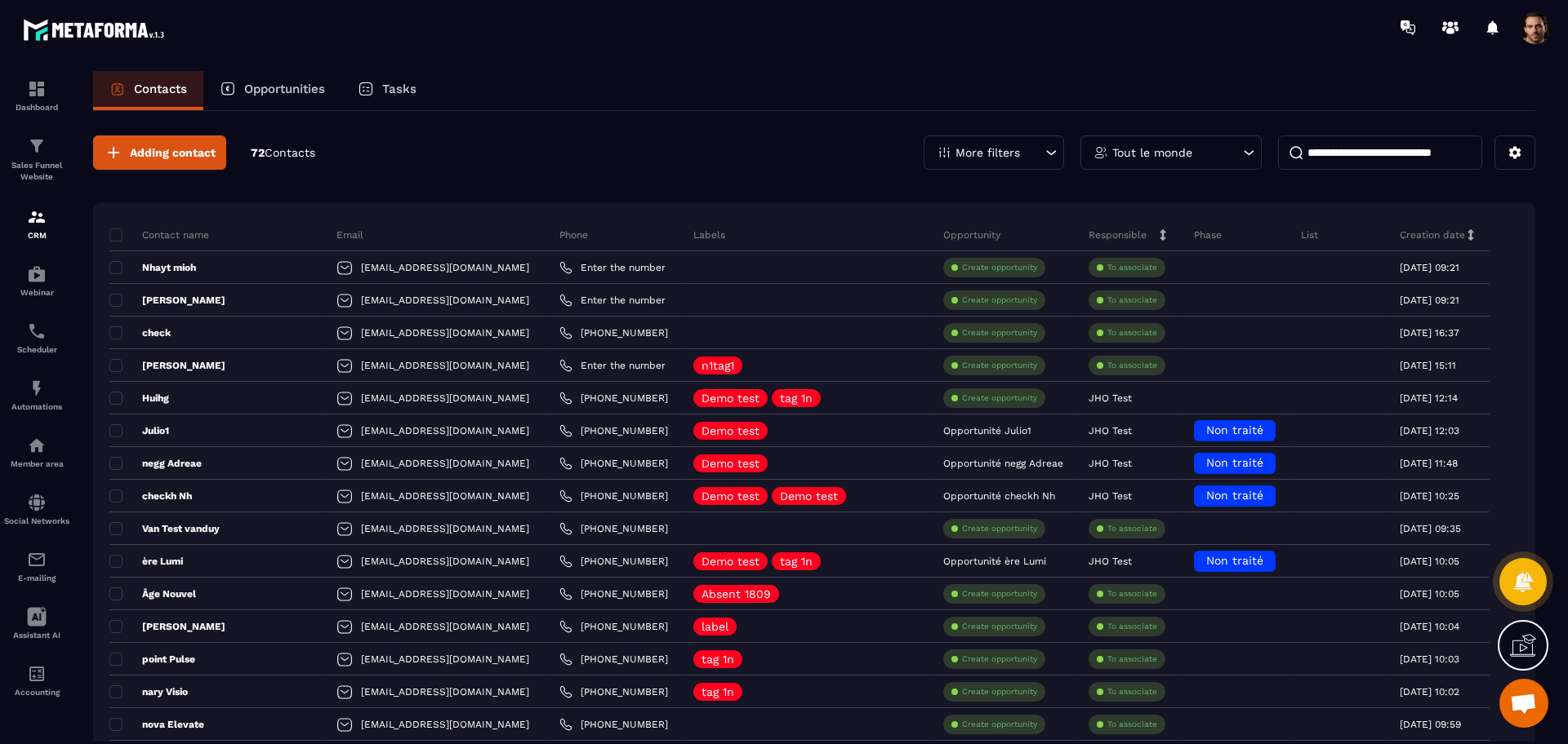
click at [971, 156] on p "More filters" at bounding box center [987, 152] width 64 height 12
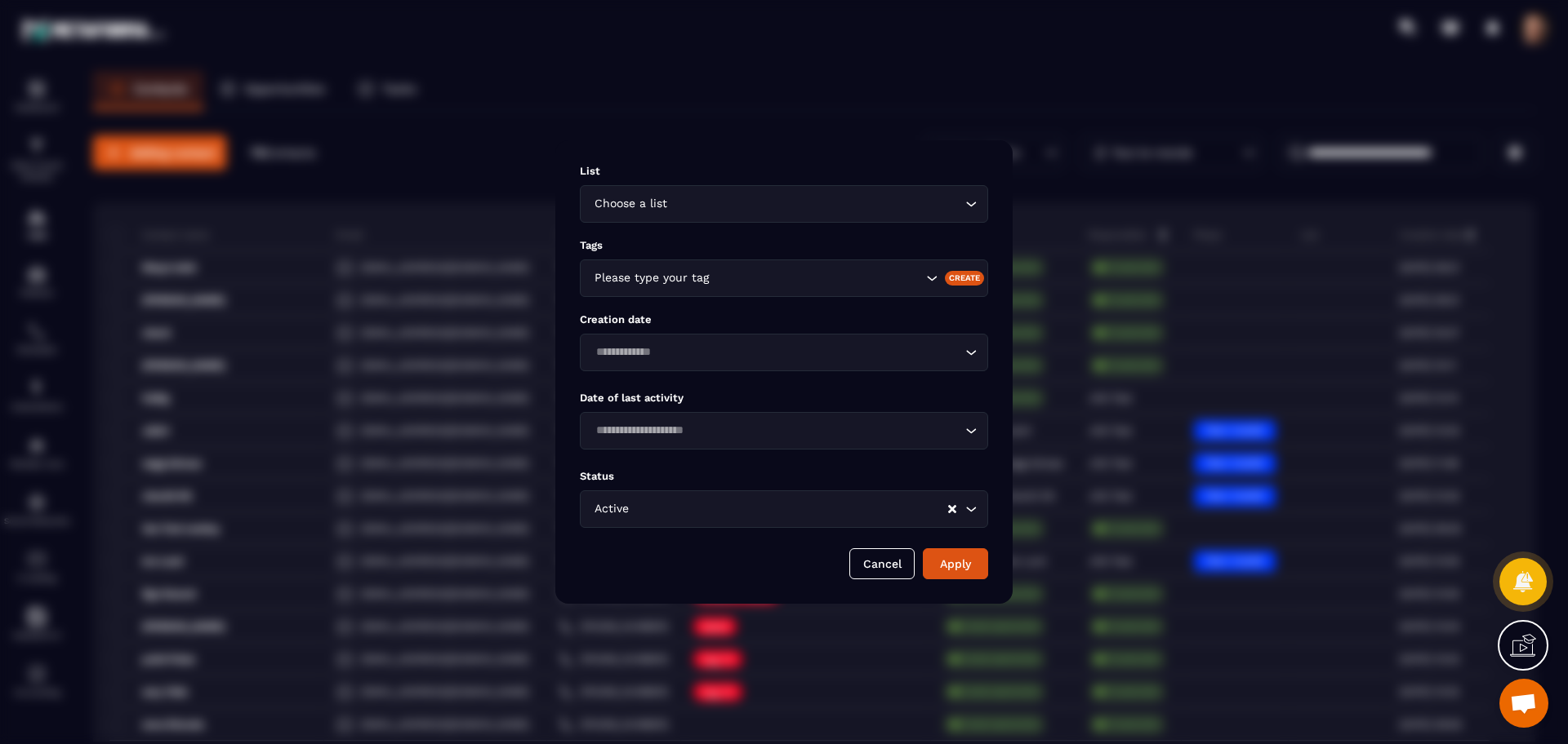
click at [793, 349] on input "Search for option" at bounding box center [775, 352] width 371 height 18
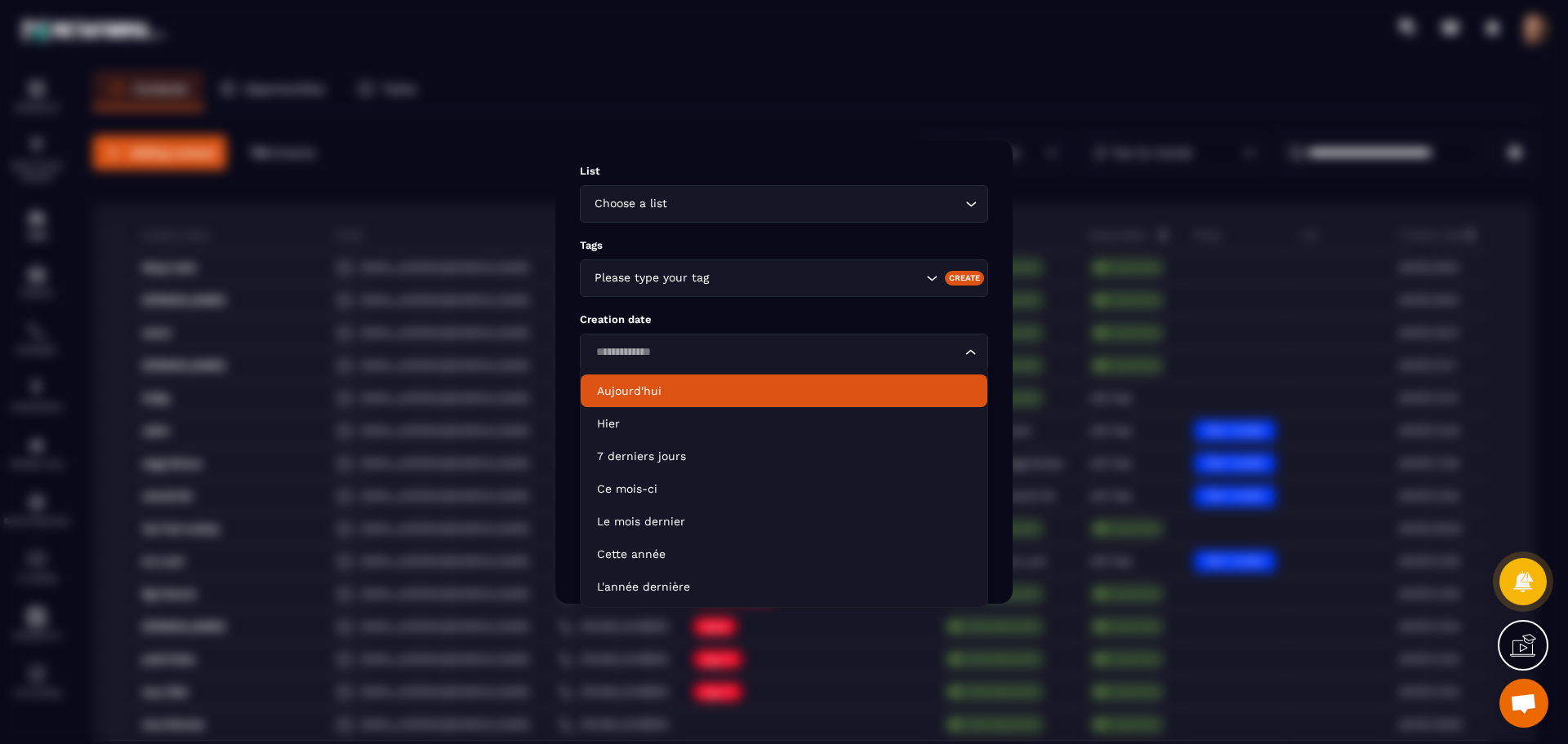
drag, startPoint x: 777, startPoint y: 274, endPoint x: 776, endPoint y: 284, distance: 10.0
click at [777, 275] on input "Search for option" at bounding box center [817, 278] width 210 height 18
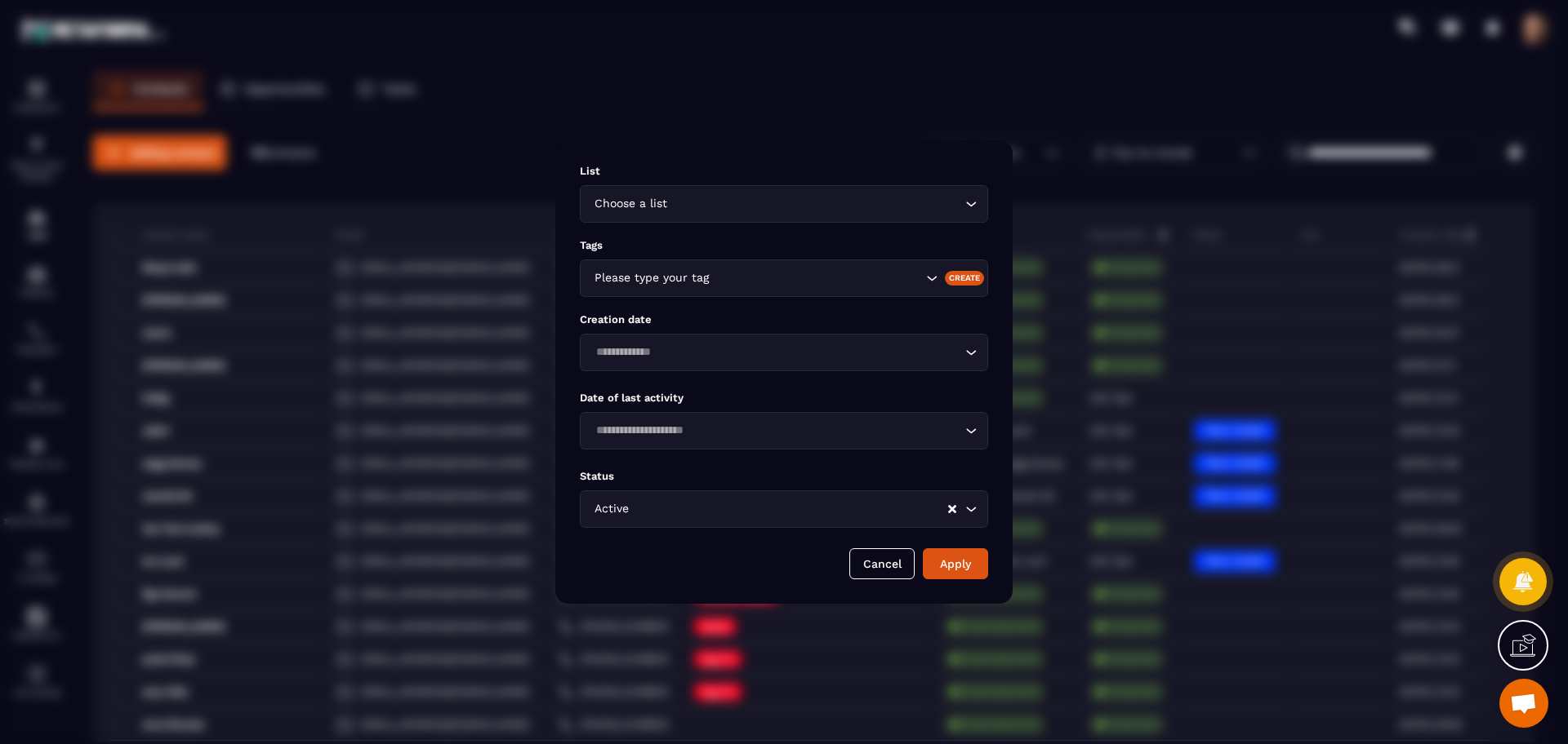
click at [912, 240] on p "Tags" at bounding box center [784, 245] width 408 height 12
click at [775, 438] on input "Search for option" at bounding box center [775, 431] width 371 height 18
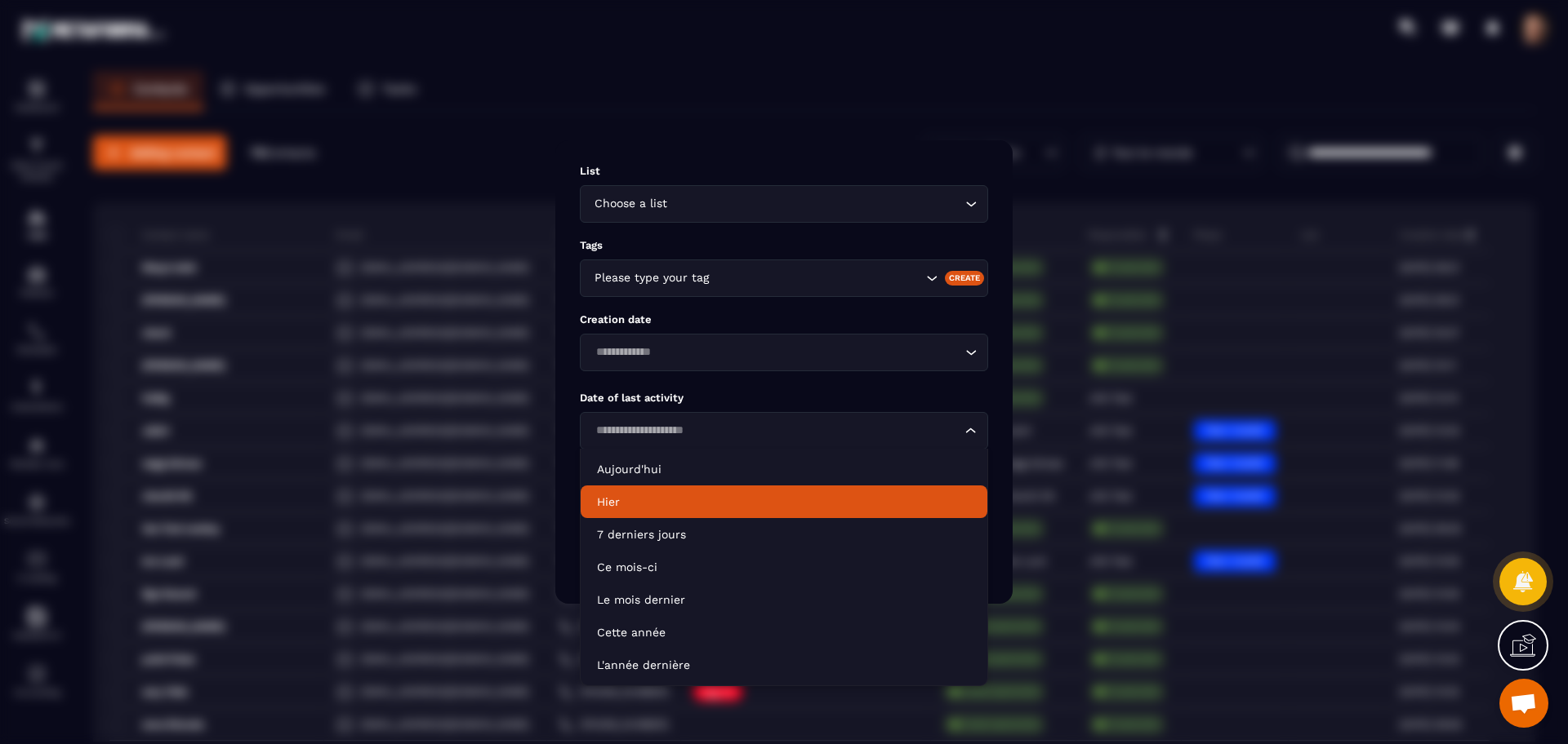
click at [736, 505] on p "Hier" at bounding box center [784, 502] width 374 height 16
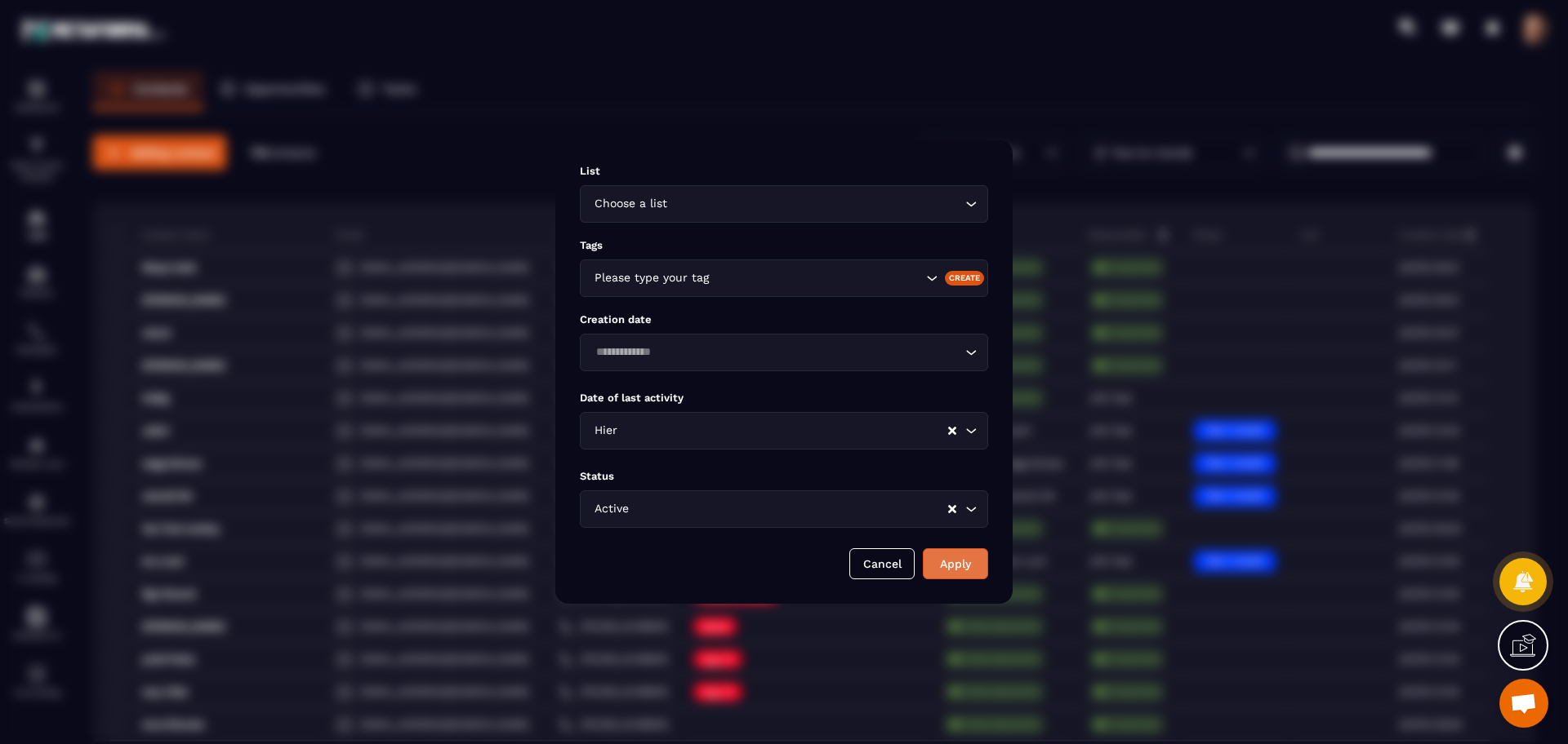
click at [954, 553] on button "Apply" at bounding box center [955, 563] width 65 height 31
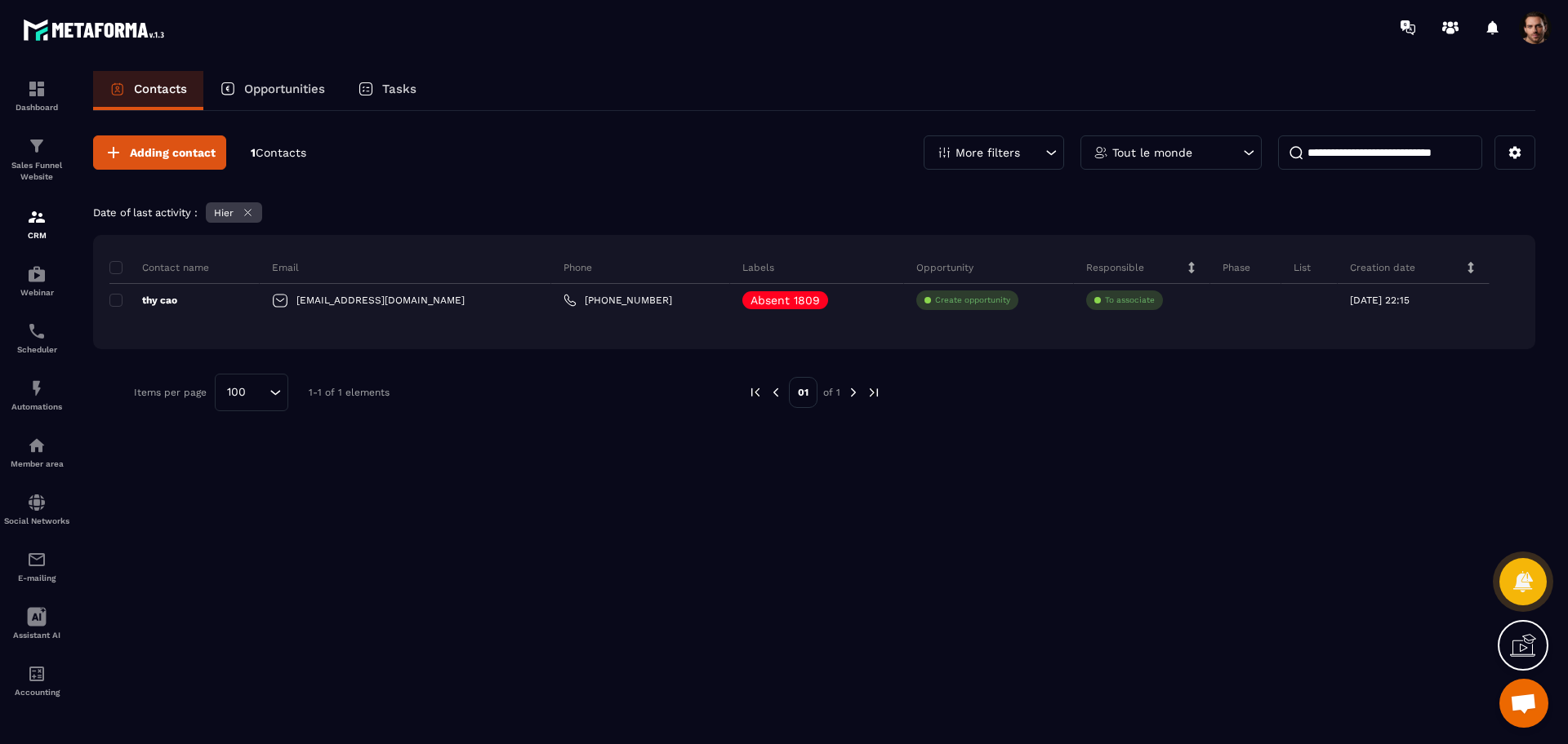
click at [1007, 146] on p "More filters" at bounding box center [987, 152] width 64 height 12
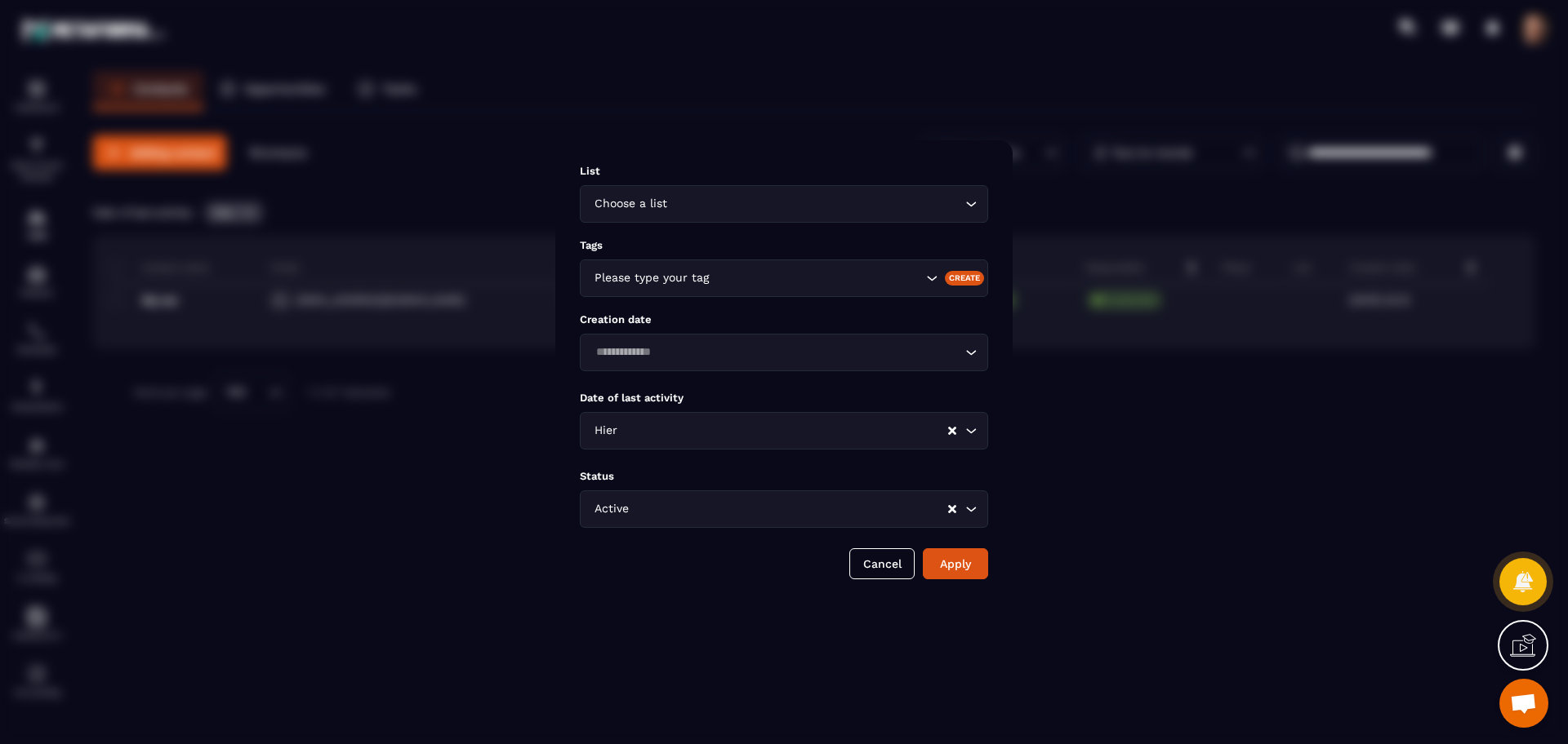
click at [855, 350] on input "Search for option" at bounding box center [775, 352] width 371 height 18
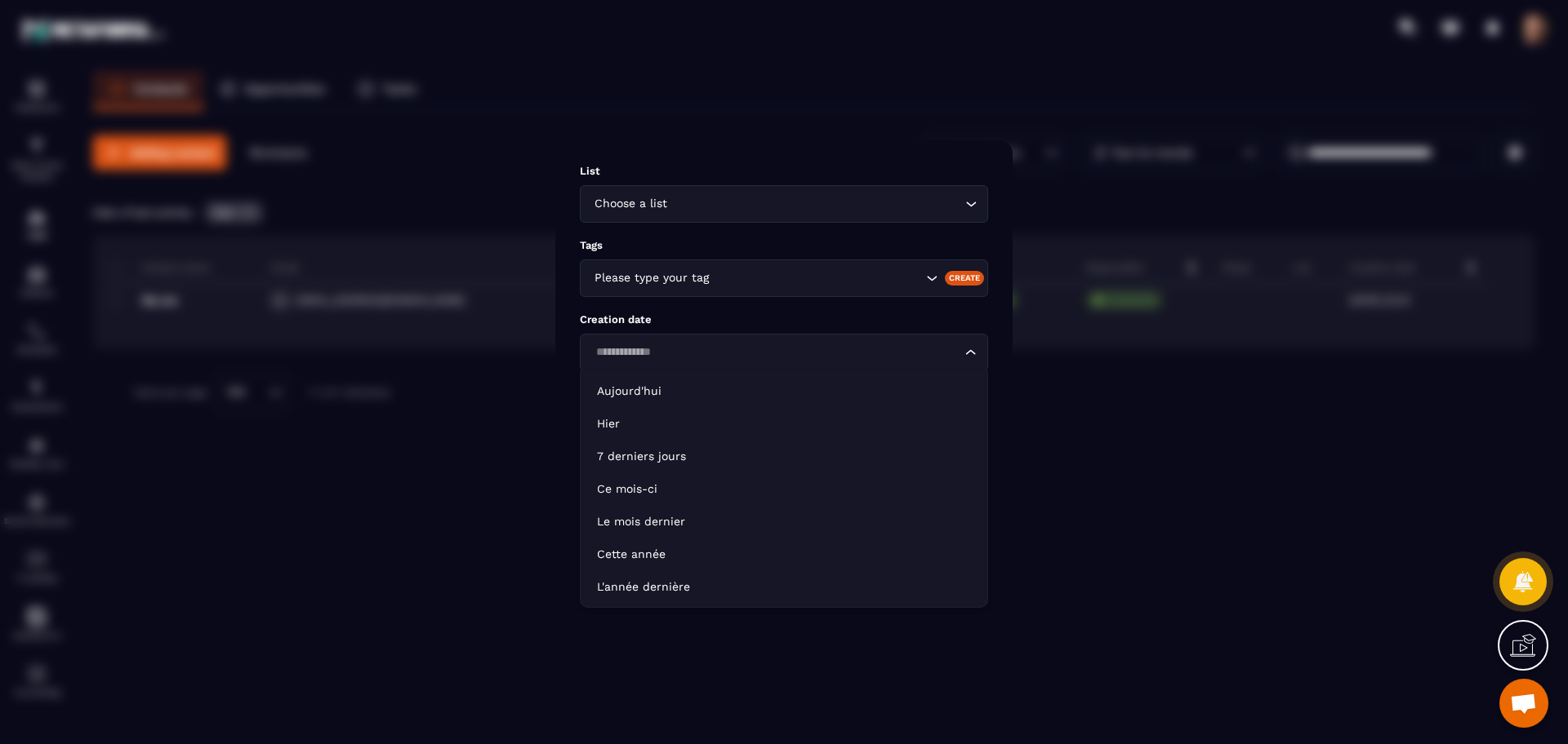
click at [871, 318] on p "Creation date" at bounding box center [784, 320] width 408 height 12
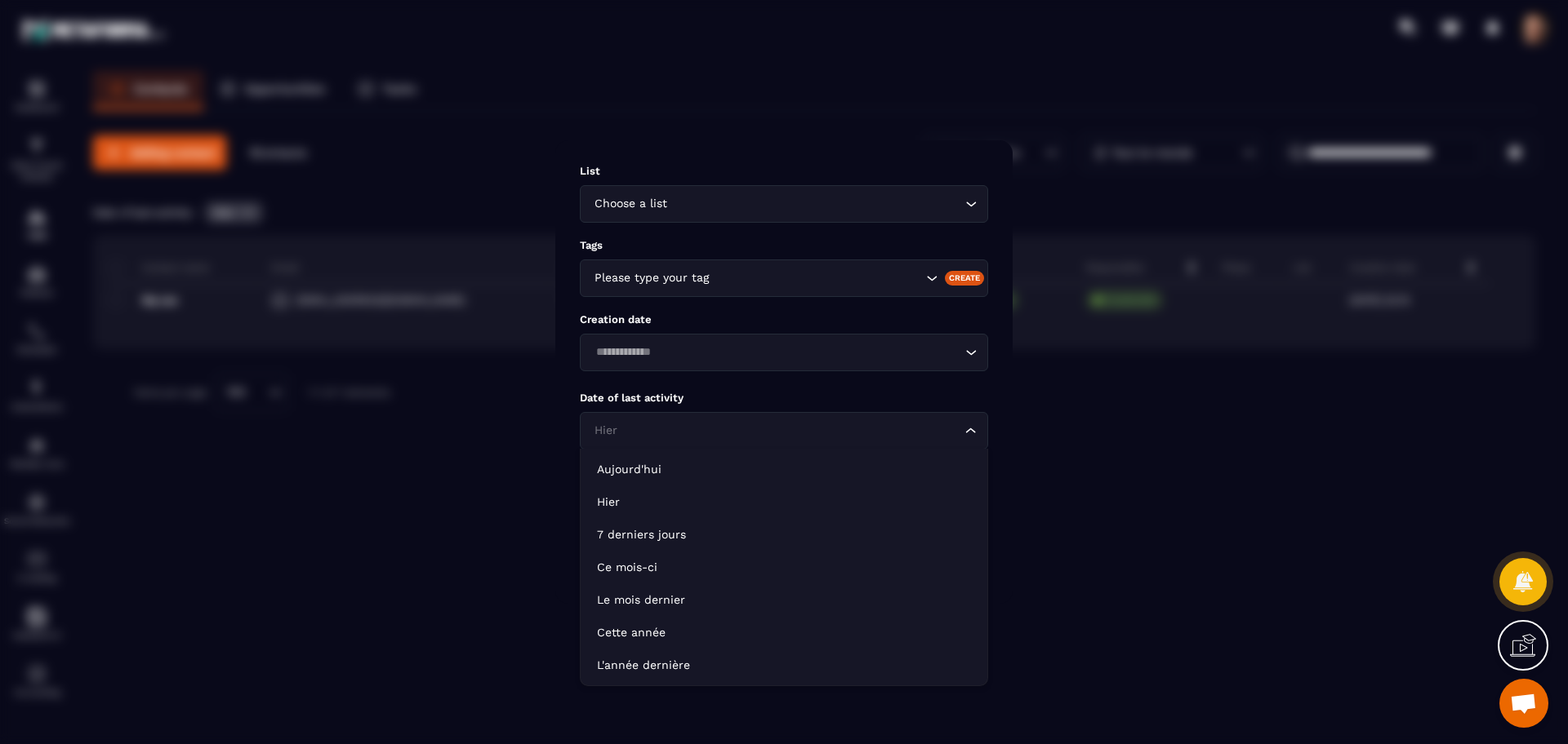
click at [946, 433] on div "Hier" at bounding box center [776, 431] width 374 height 18
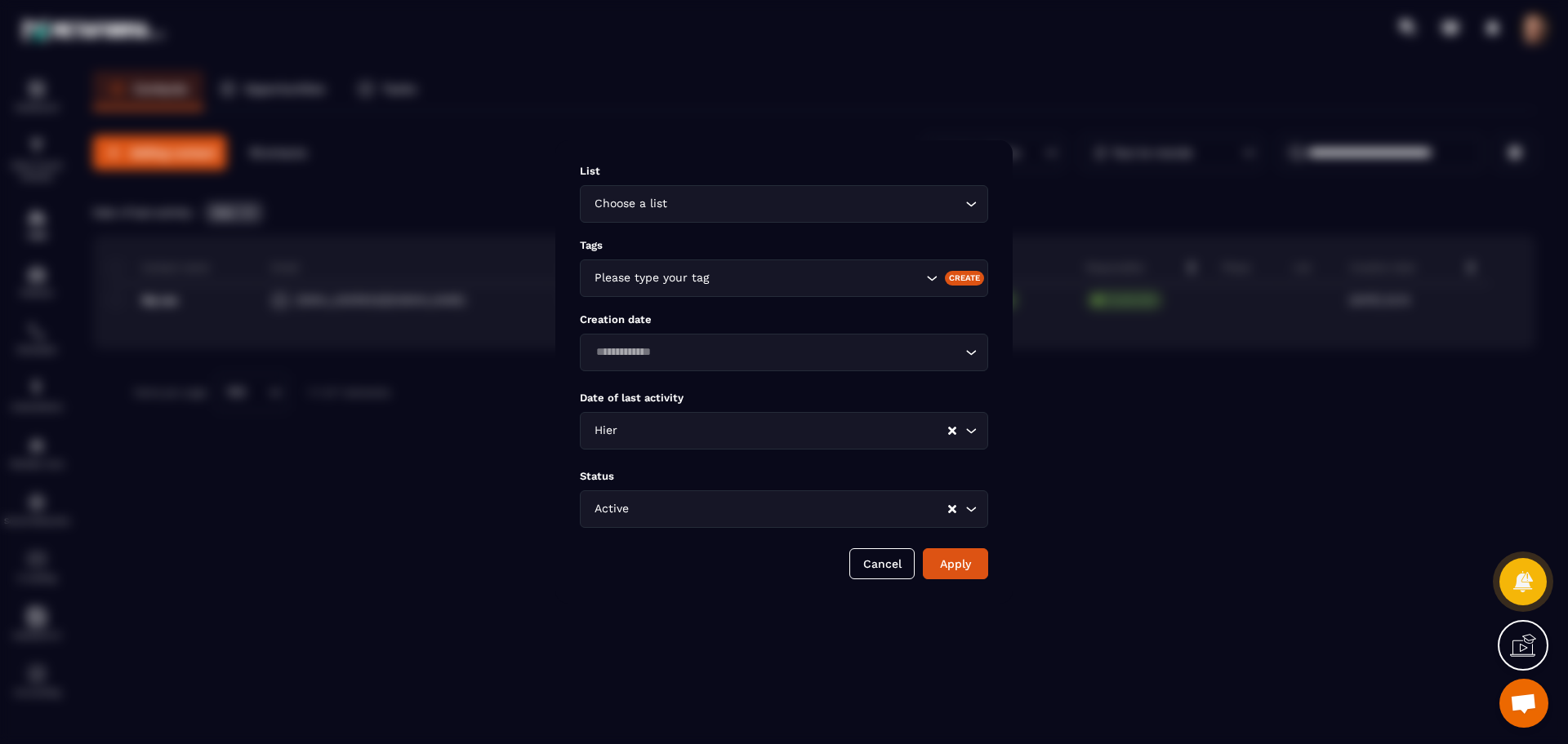
click at [1026, 460] on div "Modal window" at bounding box center [784, 372] width 1568 height 744
click at [964, 575] on button "Apply" at bounding box center [955, 563] width 65 height 31
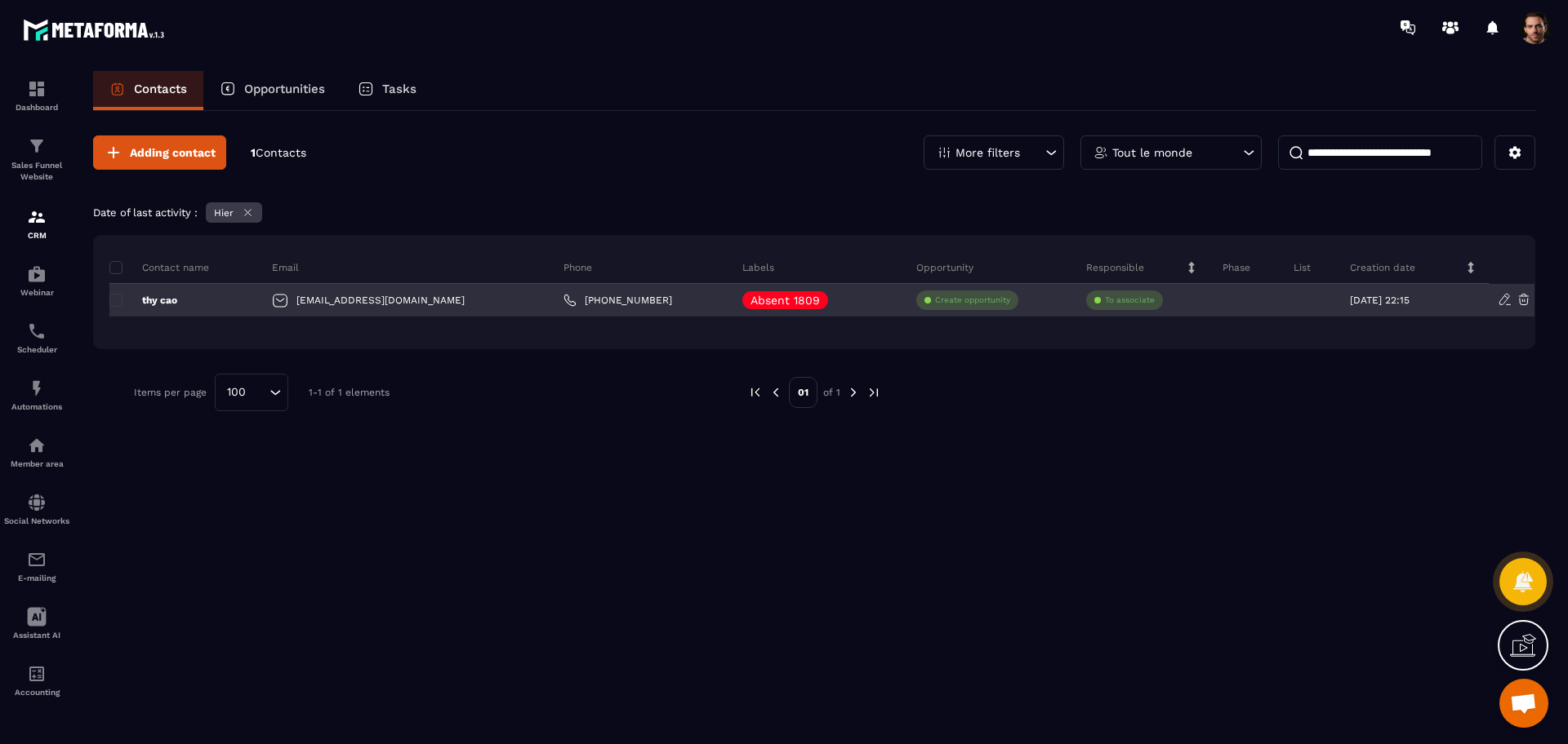
click at [158, 295] on p "thy cao" at bounding box center [144, 300] width 67 height 13
